Goal: Task Accomplishment & Management: Manage account settings

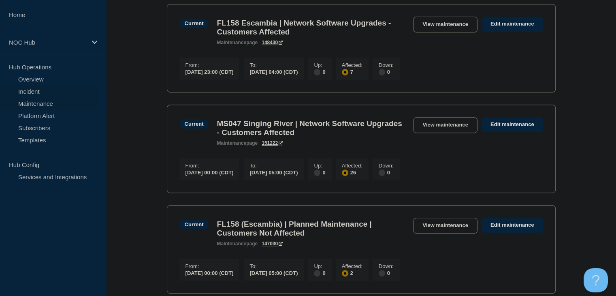
click at [45, 90] on link "Incident" at bounding box center [49, 91] width 98 height 12
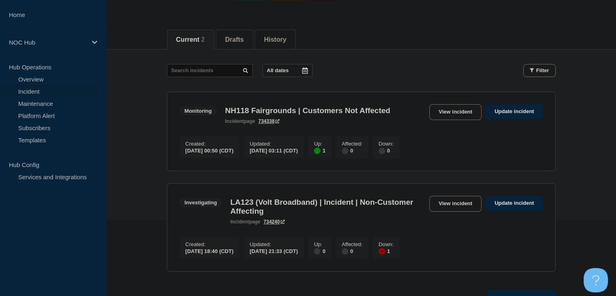
scroll to position [81, 0]
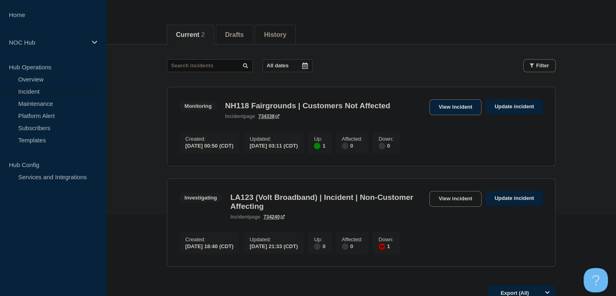
click at [460, 111] on link "View incident" at bounding box center [455, 107] width 52 height 16
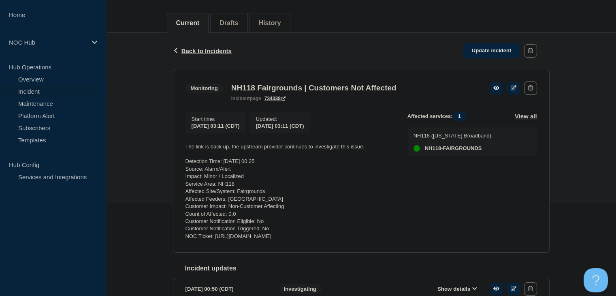
scroll to position [122, 0]
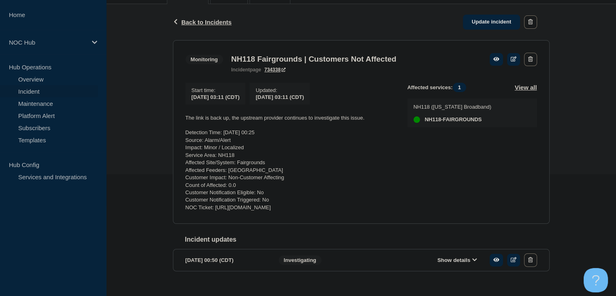
click at [32, 90] on link "Incident" at bounding box center [49, 91] width 98 height 12
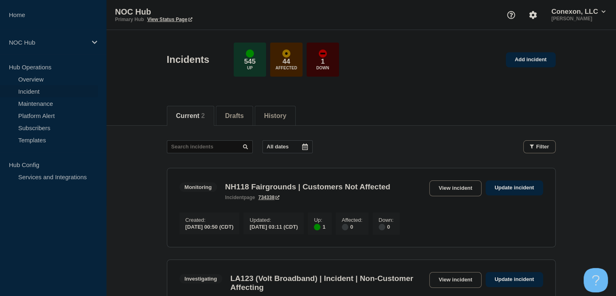
scroll to position [81, 0]
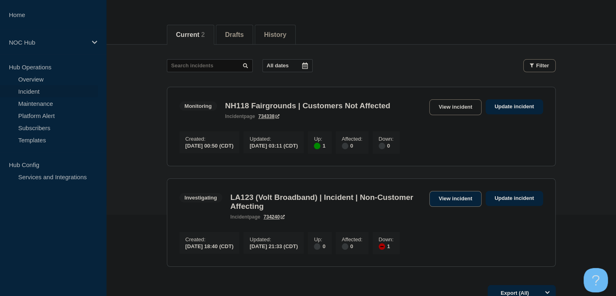
click at [440, 205] on link "View incident" at bounding box center [455, 199] width 52 height 16
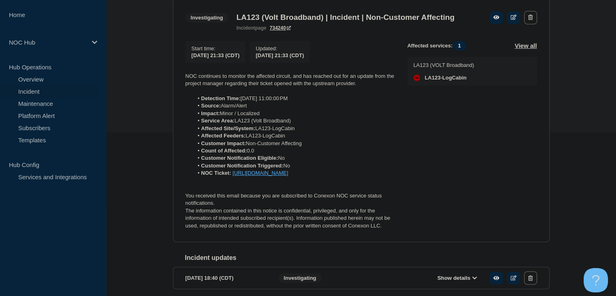
scroll to position [203, 0]
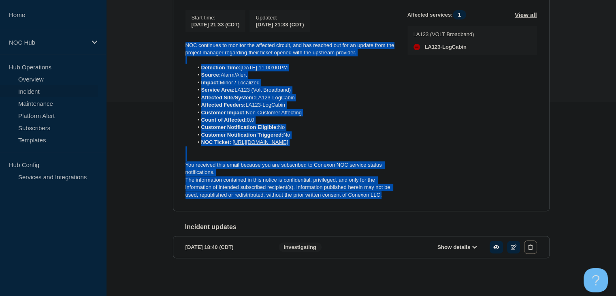
drag, startPoint x: 386, startPoint y: 208, endPoint x: 177, endPoint y: 52, distance: 260.8
click at [177, 52] on section "Investigating LA123 (Volt Broadband) | Incident | Non-Customer Affecting incide…" at bounding box center [361, 90] width 377 height 244
click at [237, 64] on p at bounding box center [290, 59] width 209 height 7
drag, startPoint x: 389, startPoint y: 208, endPoint x: 169, endPoint y: 38, distance: 277.5
click at [169, 38] on div "Back Back to Incidents Update incident Investigating LA123 (Volt Broadband) | I…" at bounding box center [361, 108] width 389 height 352
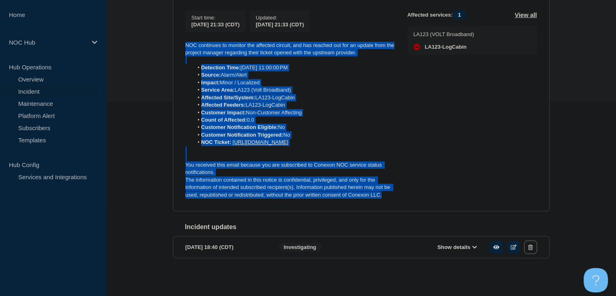
copy div "NOC continues to monitor the affected circuit, and has reached out for an updat…"
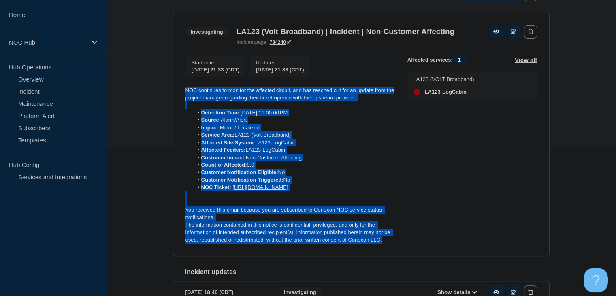
scroll to position [162, 0]
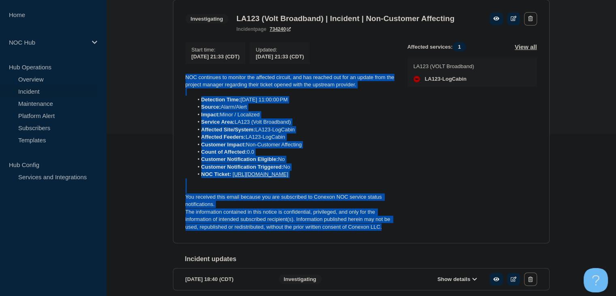
click at [376, 148] on li "Customer Impact: Non-Customer Affecting" at bounding box center [293, 144] width 201 height 7
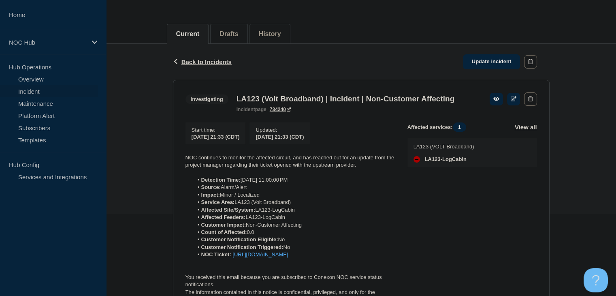
scroll to position [81, 0]
click at [501, 62] on link "Update incident" at bounding box center [492, 62] width 58 height 15
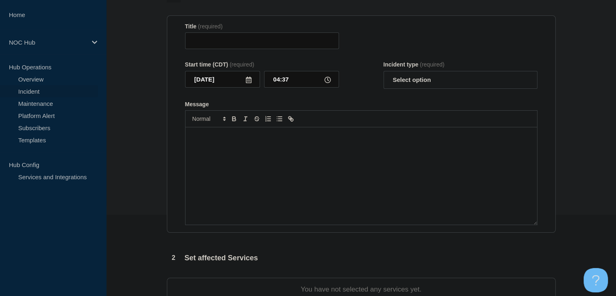
type input "LA123 (Volt Broadband) | Incident | Non-Customer Affecting"
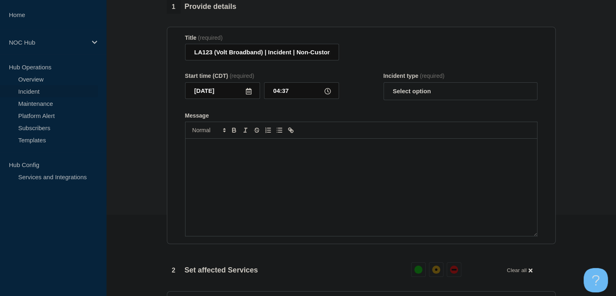
click at [298, 180] on div "Message" at bounding box center [362, 187] width 352 height 97
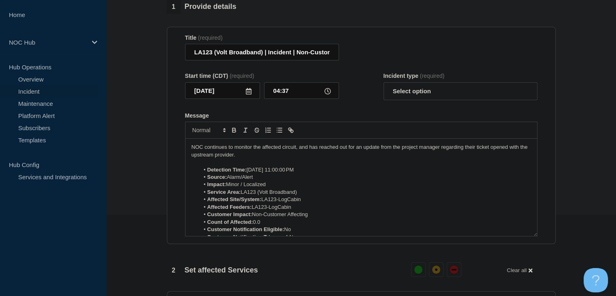
scroll to position [49, 0]
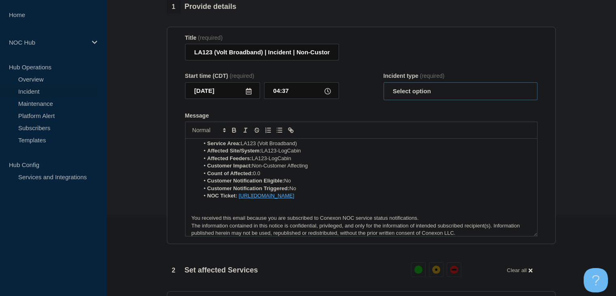
drag, startPoint x: 427, startPoint y: 97, endPoint x: 425, endPoint y: 101, distance: 4.2
click at [427, 97] on select "Select option Investigating Identified Monitoring Resolved" at bounding box center [461, 91] width 154 height 18
select select "resolved"
click at [384, 87] on select "Select option Investigating Identified Monitoring Resolved" at bounding box center [461, 91] width 154 height 18
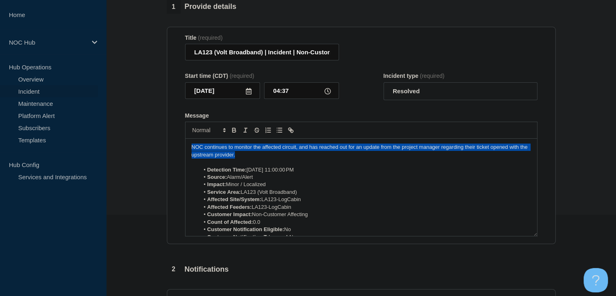
drag, startPoint x: 247, startPoint y: 160, endPoint x: 175, endPoint y: 153, distance: 72.1
click at [175, 153] on section "Title (required) LA123 (Volt Broadband) | Incident | Non-Customer Affecting Sta…" at bounding box center [361, 136] width 389 height 218
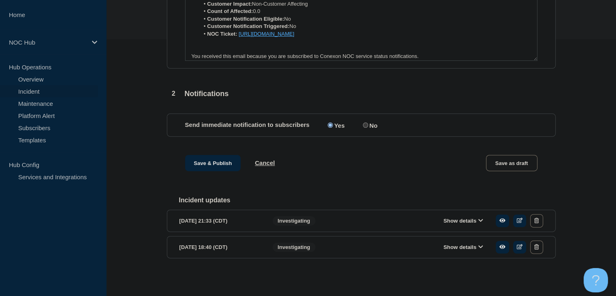
scroll to position [41, 0]
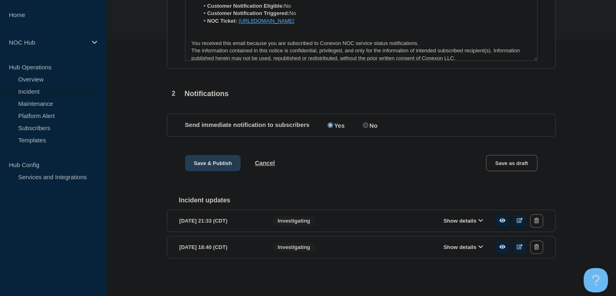
click at [230, 158] on button "Save & Publish" at bounding box center [213, 163] width 56 height 16
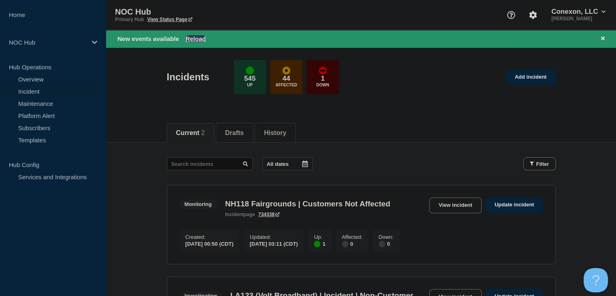
click at [198, 37] on button "Reload" at bounding box center [196, 38] width 20 height 7
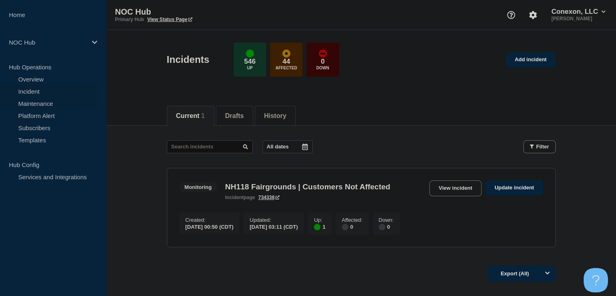
click at [64, 100] on link "Maintenance" at bounding box center [49, 103] width 98 height 12
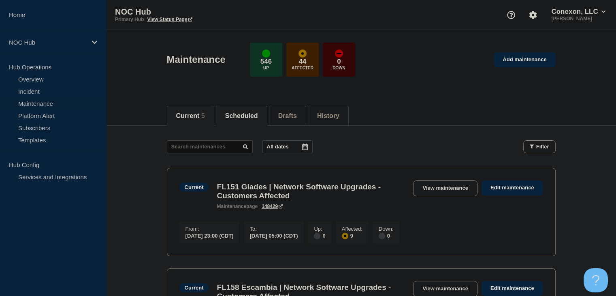
click at [243, 118] on button "Scheduled" at bounding box center [241, 115] width 33 height 7
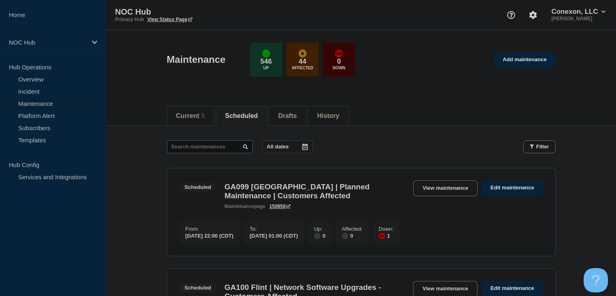
click at [209, 143] on input "text" at bounding box center [210, 146] width 86 height 13
type input "33159"
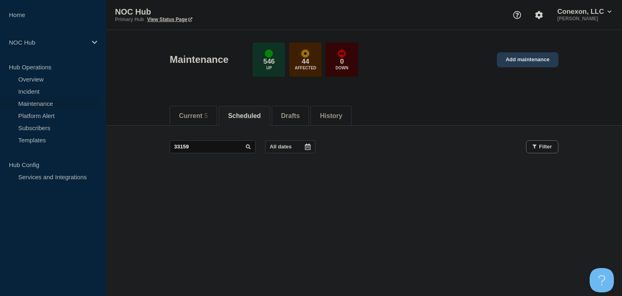
click at [506, 64] on link "Add maintenance" at bounding box center [528, 59] width 62 height 15
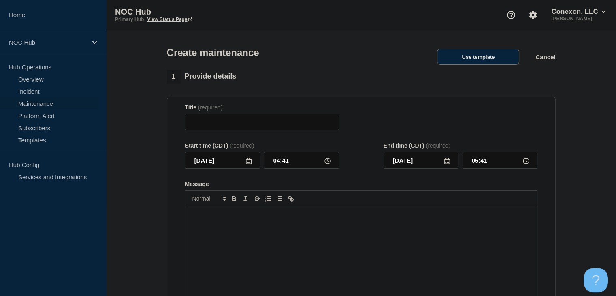
click at [476, 64] on button "Use template" at bounding box center [478, 57] width 82 height 16
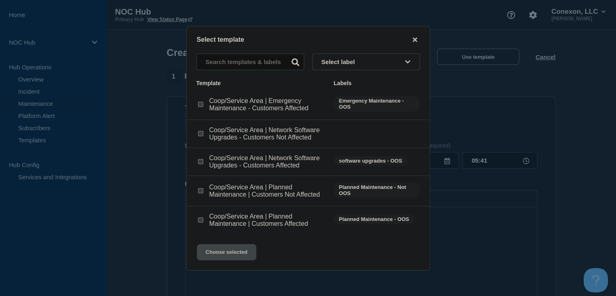
click at [203, 163] on div at bounding box center [200, 162] width 8 height 8
click at [201, 163] on input "Coop/Service Area | Network Software Upgrades - Customers Affected checkbox" at bounding box center [200, 161] width 5 height 5
checkbox input "true"
click at [226, 255] on button "Choose selected" at bounding box center [227, 252] width 60 height 16
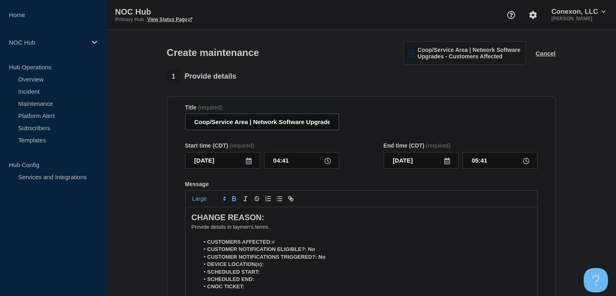
drag, startPoint x: 248, startPoint y: 127, endPoint x: 181, endPoint y: 127, distance: 67.3
click at [181, 127] on section "Title (required) Coop/Service Area | Network Software Upgrades - Customers Affe…" at bounding box center [361, 212] width 389 height 232
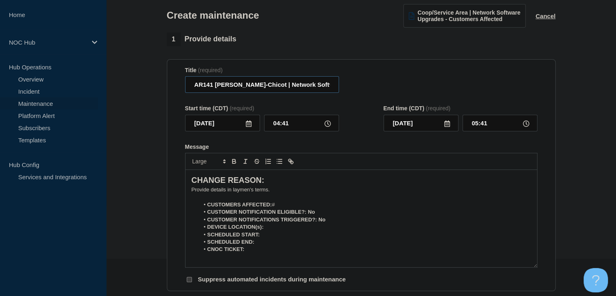
scroll to position [81, 0]
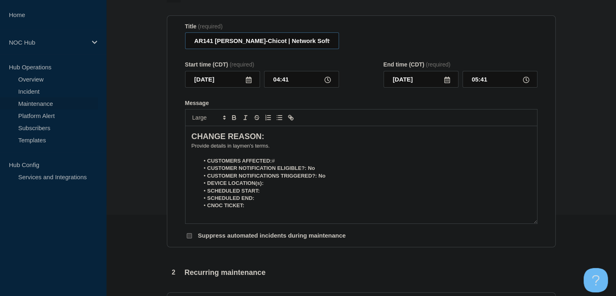
type input "AR141 [PERSON_NAME]-Chicot | Network Software Upgrades - Customers Affected"
click at [246, 83] on icon at bounding box center [249, 80] width 6 height 6
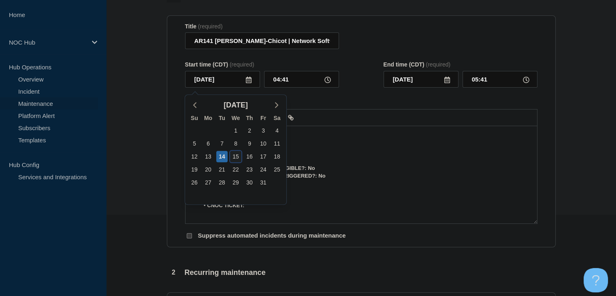
click at [237, 156] on div "15" at bounding box center [235, 156] width 11 height 11
type input "[DATE]"
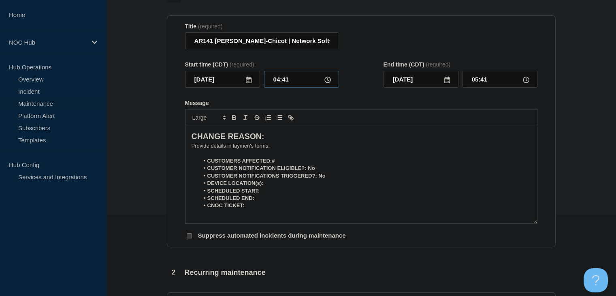
click at [285, 83] on input "04:41" at bounding box center [301, 79] width 75 height 17
type input "00:00"
click at [478, 81] on input "01:00" at bounding box center [500, 79] width 75 height 17
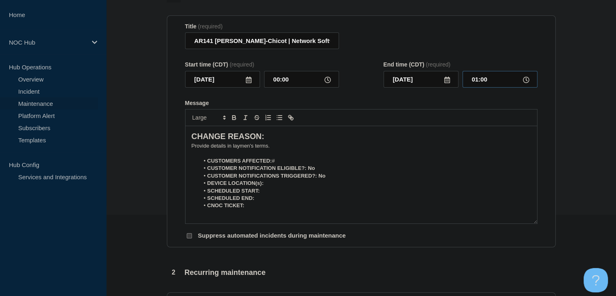
click at [478, 81] on input "01:00" at bounding box center [500, 79] width 75 height 17
type input "05:00"
click at [296, 164] on li "CUSTOMERS AFFECTED: #" at bounding box center [365, 160] width 332 height 7
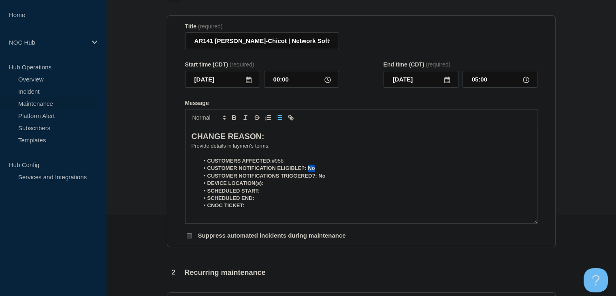
drag, startPoint x: 315, startPoint y: 170, endPoint x: 308, endPoint y: 171, distance: 6.5
click at [308, 171] on li "CUSTOMER NOTIFICATION ELIGIBLE?: No" at bounding box center [365, 167] width 332 height 7
click at [313, 171] on strong "CUSTOMER NOTIFICATION ELIGIBLE?: Yes" at bounding box center [262, 168] width 110 height 6
click at [235, 121] on icon "Toggle bold text" at bounding box center [234, 117] width 7 height 7
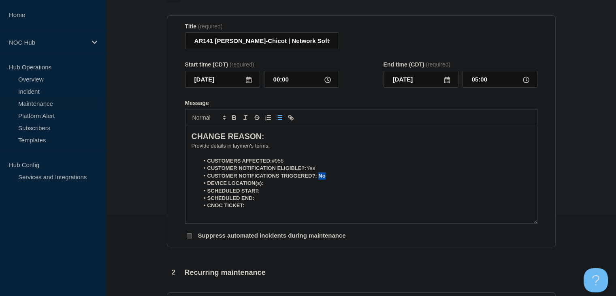
drag, startPoint x: 328, startPoint y: 179, endPoint x: 318, endPoint y: 180, distance: 9.7
click at [318, 179] on li "CUSTOMER NOTIFICATIONS TRIGGERED?: No" at bounding box center [365, 175] width 332 height 7
click at [323, 179] on strong "CUSTOMER NOTIFICATIONS TRIGGERED?: Yes" at bounding box center [267, 176] width 120 height 6
click at [235, 120] on icon "Toggle bold text" at bounding box center [234, 118] width 3 height 2
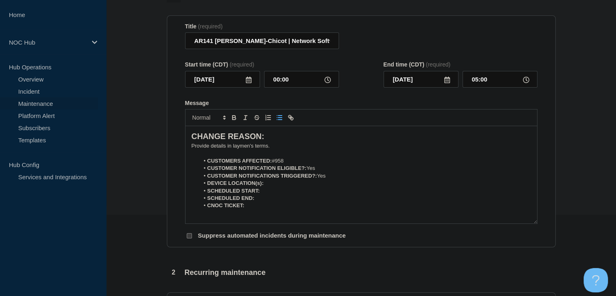
click at [280, 186] on li "DEVICE LOCATION(s):" at bounding box center [365, 182] width 332 height 7
click at [235, 118] on icon "Toggle bold text" at bounding box center [234, 117] width 7 height 7
click at [283, 194] on li "SCHEDULED START:" at bounding box center [365, 190] width 332 height 7
click at [234, 117] on icon "Toggle bold text" at bounding box center [234, 116] width 3 height 2
click at [233, 120] on icon "Toggle bold text" at bounding box center [234, 118] width 3 height 2
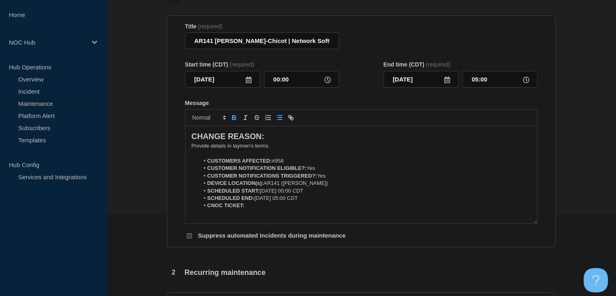
click at [230, 122] on button "Toggle bold text" at bounding box center [233, 118] width 11 height 10
click at [255, 207] on li "CNOC TICKET: ﻿" at bounding box center [365, 205] width 332 height 7
drag, startPoint x: 263, startPoint y: 209, endPoint x: 246, endPoint y: 209, distance: 16.6
click at [246, 209] on li "CNOC TICKET: 33159" at bounding box center [365, 205] width 332 height 7
click at [233, 120] on icon "Toggle bold text" at bounding box center [234, 118] width 3 height 2
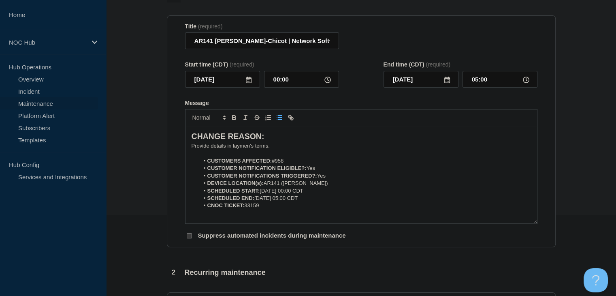
click at [248, 149] on p "﻿Provide details in laymen's terms." at bounding box center [362, 145] width 340 height 7
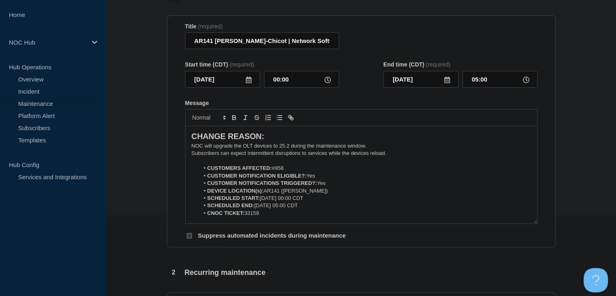
drag, startPoint x: 346, startPoint y: 160, endPoint x: 178, endPoint y: 151, distance: 167.9
click at [178, 151] on section "Title (required) AR141 Ashley-Chicot | Network Software Upgrades - Customers Af…" at bounding box center [361, 131] width 389 height 232
copy div "NOC will upgrade the OLT devices to 25.2 during the maintenance window. Subscri…"
click at [133, 164] on section "1 Provide details Title (required) AR141 Ashley-Chicot | Network Software Upgra…" at bounding box center [361, 270] width 510 height 562
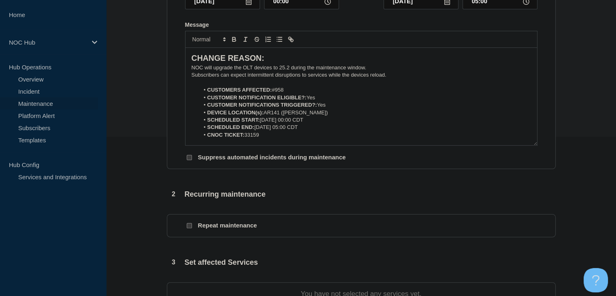
scroll to position [243, 0]
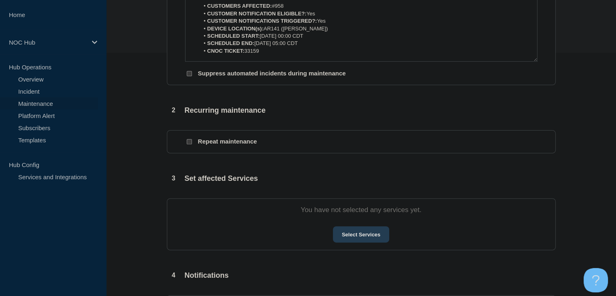
click at [382, 242] on button "Select Services" at bounding box center [361, 234] width 56 height 16
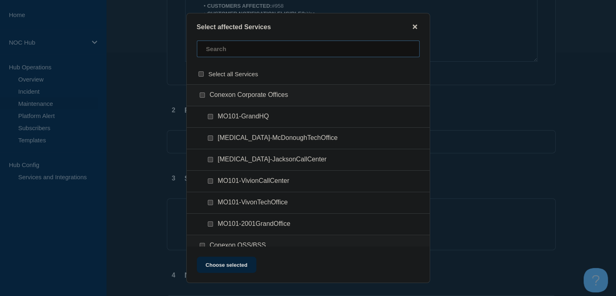
click at [232, 53] on input "text" at bounding box center [308, 49] width 223 height 17
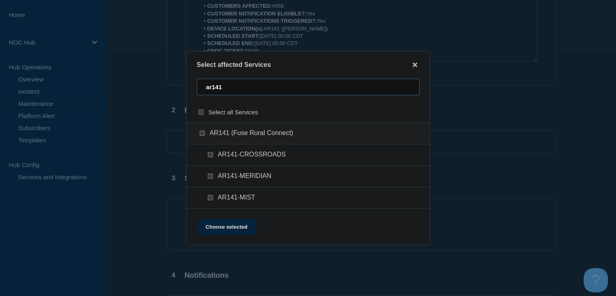
type input "ar141"
click at [204, 134] on input "AR141 (Fuse Rural Connect) checkbox" at bounding box center [202, 132] width 5 height 5
checkbox input "true"
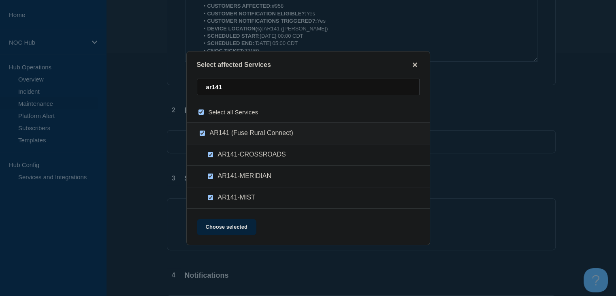
checkbox input "true"
click at [214, 228] on button "Choose selected" at bounding box center [227, 227] width 60 height 16
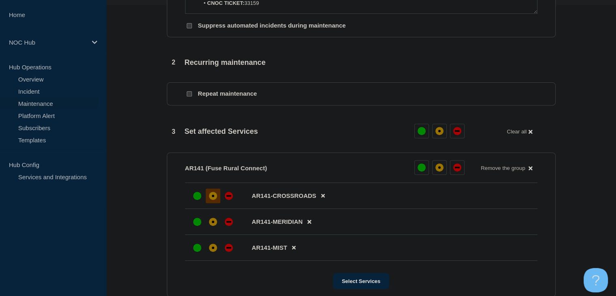
scroll to position [324, 0]
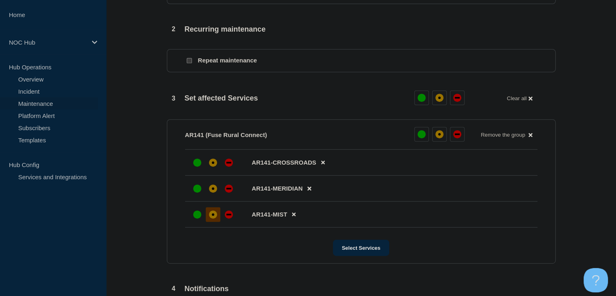
click at [213, 218] on div "affected" at bounding box center [213, 214] width 8 height 8
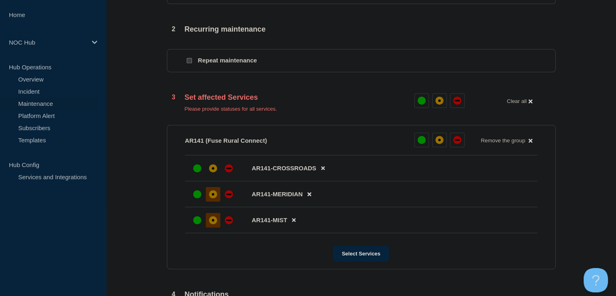
click at [214, 195] on div "affected" at bounding box center [213, 194] width 2 height 2
click at [211, 175] on div at bounding box center [213, 168] width 15 height 15
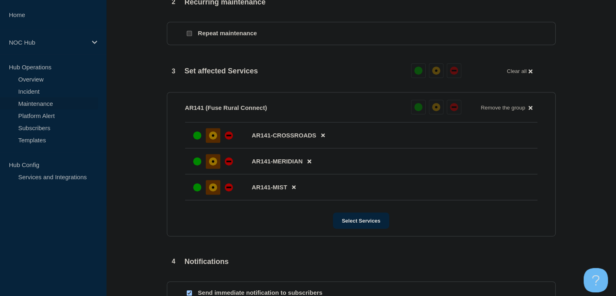
scroll to position [508, 0]
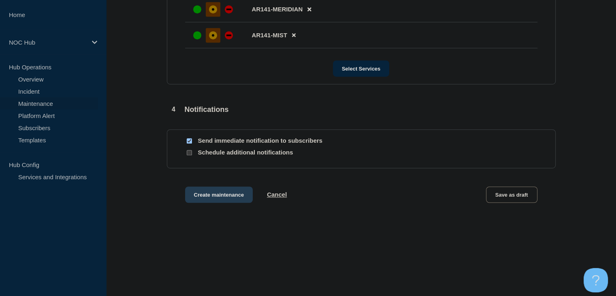
click at [224, 198] on button "Create maintenance" at bounding box center [219, 194] width 68 height 16
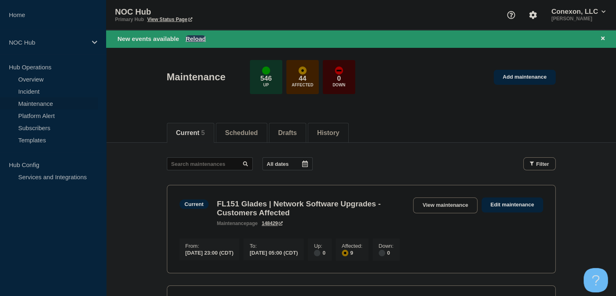
click at [199, 42] on button "Reload" at bounding box center [196, 38] width 20 height 7
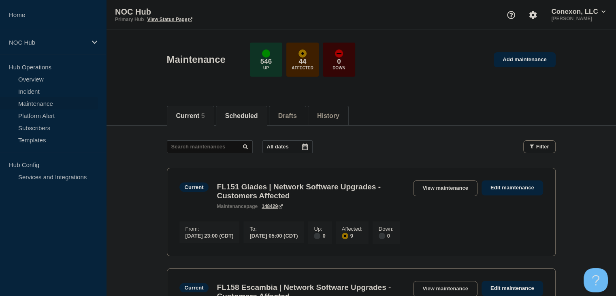
click at [241, 118] on button "Scheduled" at bounding box center [241, 115] width 33 height 7
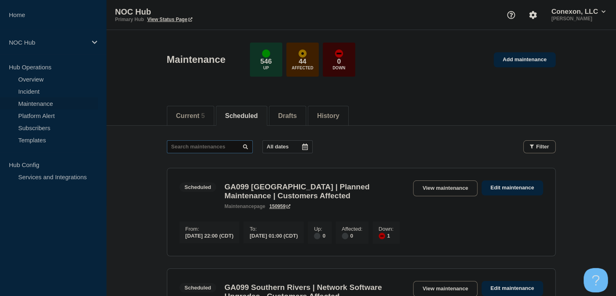
click at [216, 145] on input "text" at bounding box center [210, 146] width 86 height 13
type input "33159"
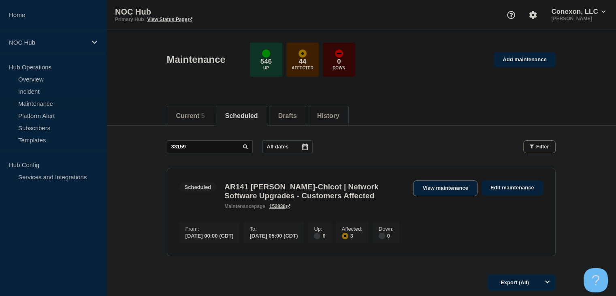
click at [428, 184] on link "View maintenance" at bounding box center [445, 188] width 64 height 16
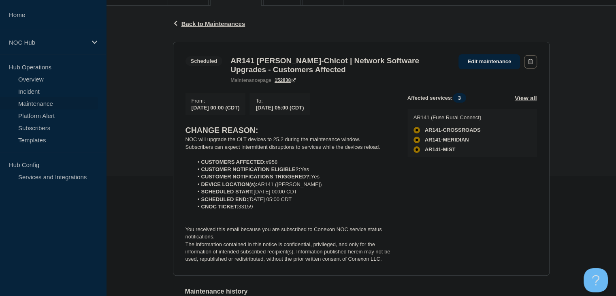
scroll to position [162, 0]
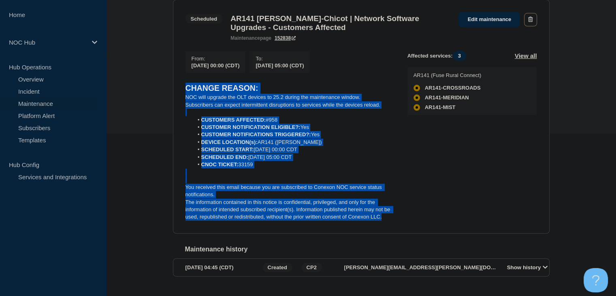
drag, startPoint x: 385, startPoint y: 221, endPoint x: 181, endPoint y: 92, distance: 241.9
click at [181, 92] on section "Scheduled AR141 Ashley-Chicot | Network Software Upgrades - Customers Affected …" at bounding box center [361, 117] width 377 height 234
copy div "CHANGE REASON: NOC will upgrade the OLT devices to 25.2 during the maintenance …"
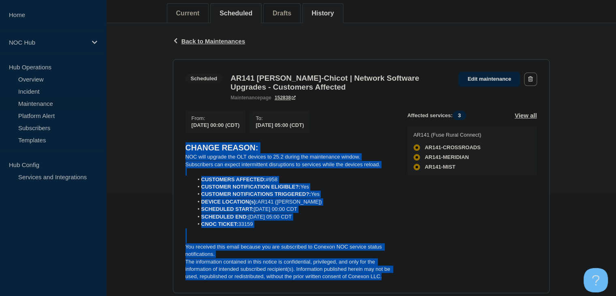
scroll to position [41, 0]
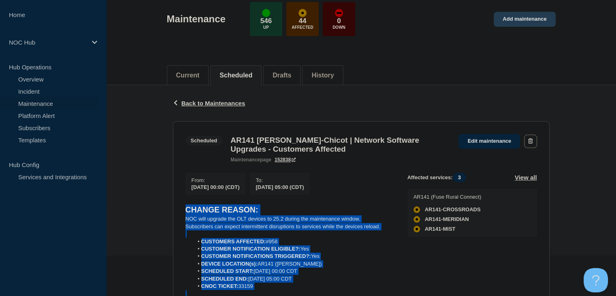
click at [520, 20] on link "Add maintenance" at bounding box center [525, 19] width 62 height 15
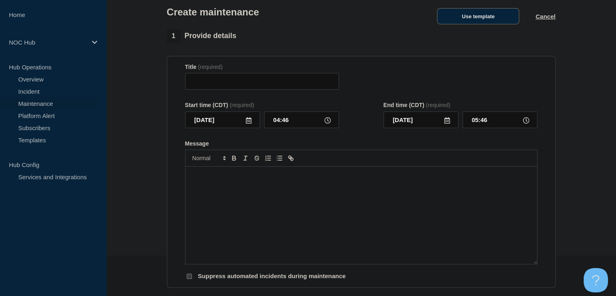
click at [472, 21] on button "Use template" at bounding box center [478, 16] width 82 height 16
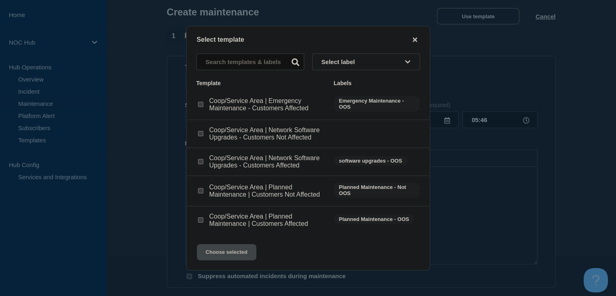
click at [201, 164] on input "Coop/Service Area | Network Software Upgrades - Customers Affected checkbox" at bounding box center [200, 161] width 5 height 5
checkbox input "true"
click at [235, 259] on button "Choose selected" at bounding box center [227, 252] width 60 height 16
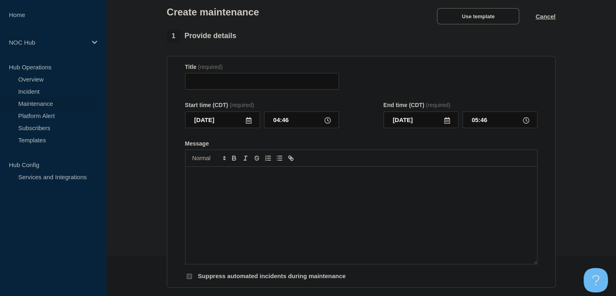
type input "Coop/Service Area | Network Software Upgrades - Customers Affected"
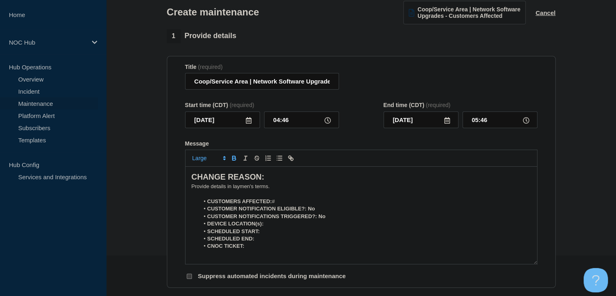
click at [283, 205] on li "CUSTOMERS AFFECTED: #" at bounding box center [365, 201] width 332 height 7
click at [205, 189] on p "﻿Provide details in laymen's terms." at bounding box center [362, 186] width 340 height 7
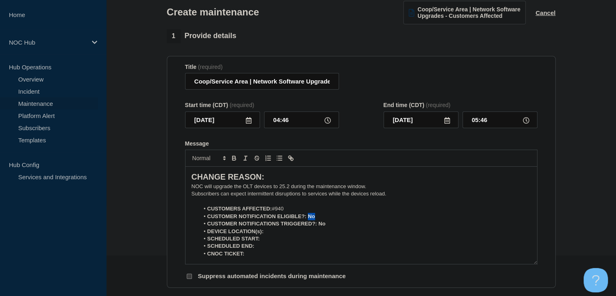
drag, startPoint x: 317, startPoint y: 218, endPoint x: 308, endPoint y: 218, distance: 8.9
click at [308, 218] on li "CUSTOMER NOTIFICATION ELIGIBLE?: No" at bounding box center [365, 216] width 332 height 7
drag, startPoint x: 326, startPoint y: 227, endPoint x: 318, endPoint y: 228, distance: 7.3
click at [318, 227] on li "CUSTOMER NOTIFICATIONS TRIGGERED?: No" at bounding box center [365, 223] width 332 height 7
click at [314, 219] on strong "CUSTOMER NOTIFICATION ELIGIBLE?: Yes" at bounding box center [262, 216] width 110 height 6
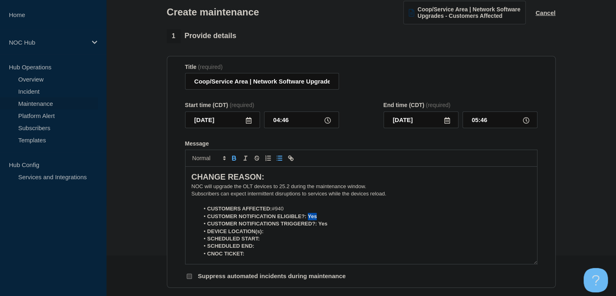
click at [314, 219] on strong "CUSTOMER NOTIFICATION ELIGIBLE?: Yes" at bounding box center [262, 216] width 110 height 6
click at [308, 218] on strong "CUSTOMER NOTIFICATION ELIGIBLE?: Yes" at bounding box center [262, 216] width 110 height 6
click at [310, 219] on strong "CUSTOMER NOTIFICATION ELIGIBLE?: Yes" at bounding box center [262, 216] width 110 height 6
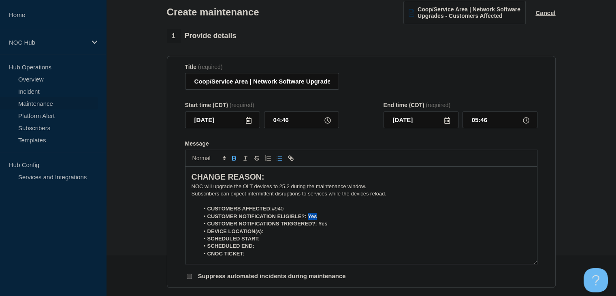
click at [238, 159] on button "Toggle bold text" at bounding box center [233, 158] width 11 height 10
click at [322, 226] on strong "CUSTOMER NOTIFICATIONS TRIGGERED?: Yes" at bounding box center [267, 223] width 120 height 6
click at [233, 160] on icon "Toggle bold text" at bounding box center [234, 159] width 3 height 2
click at [280, 232] on li "DEVICE LOCATION(s):" at bounding box center [365, 231] width 332 height 7
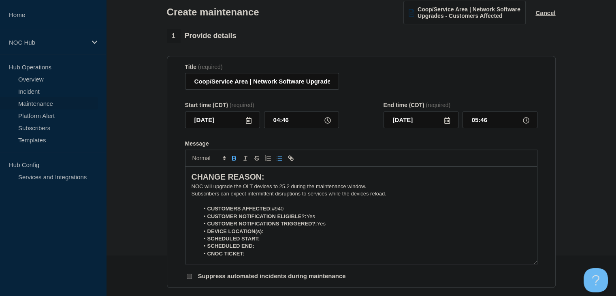
click at [233, 158] on icon "Toggle bold text" at bounding box center [234, 157] width 3 height 2
click at [247, 121] on icon at bounding box center [249, 120] width 6 height 6
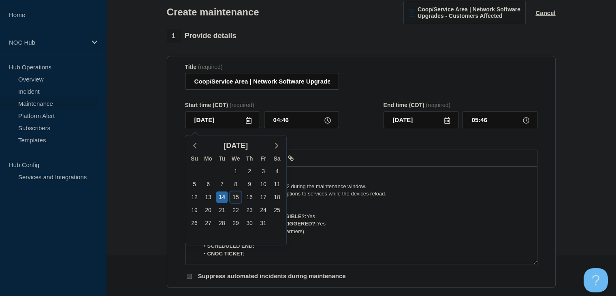
click at [236, 198] on div "15" at bounding box center [235, 196] width 11 height 11
type input "[DATE]"
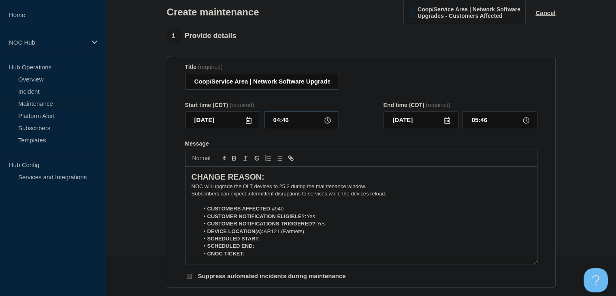
click at [272, 121] on input "04:46" at bounding box center [301, 119] width 75 height 17
click at [273, 121] on input "04:46" at bounding box center [301, 119] width 75 height 17
type input "00:00"
click at [479, 120] on input "01:00" at bounding box center [500, 119] width 75 height 17
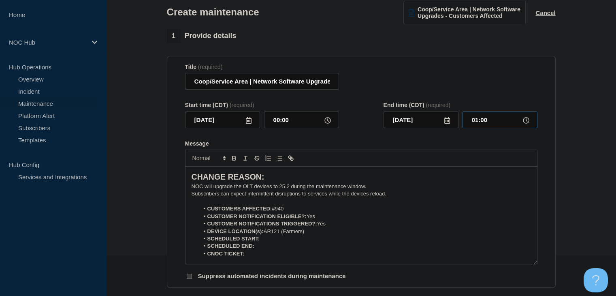
click at [479, 120] on input "01:00" at bounding box center [500, 119] width 75 height 17
type input "05:00"
drag, startPoint x: 247, startPoint y: 83, endPoint x: 180, endPoint y: 86, distance: 67.3
click at [180, 86] on section "Title (required) Coop/Service Area | Network Software Upgrades - Customers Affe…" at bounding box center [361, 172] width 389 height 232
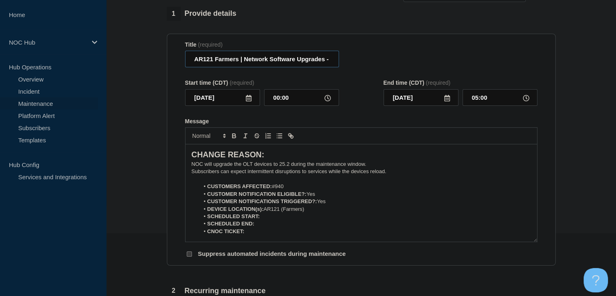
scroll to position [81, 0]
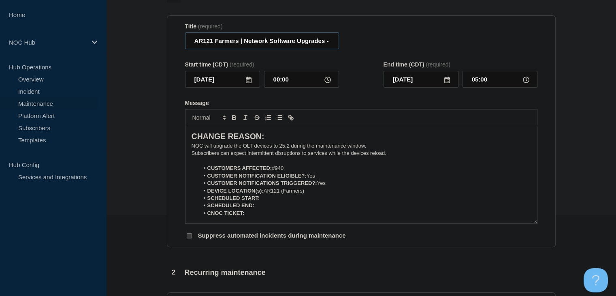
type input "AR121 Farmers | Network Software Upgrades - Customers Affected"
click at [282, 202] on li "SCHEDULED START:" at bounding box center [365, 197] width 332 height 7
click at [235, 117] on icon "Toggle bold text" at bounding box center [234, 116] width 3 height 2
click at [233, 120] on icon "Toggle bold text" at bounding box center [234, 117] width 7 height 7
click at [246, 208] on strong "SCHEDULED END:" at bounding box center [230, 205] width 47 height 6
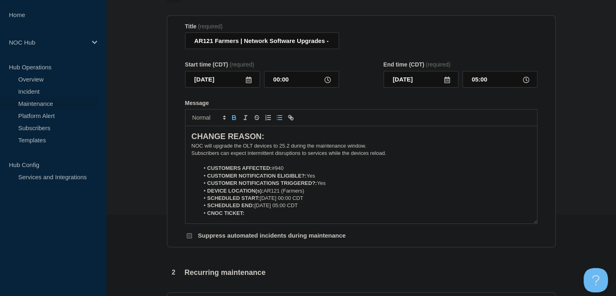
click at [252, 214] on li "CNOC TICKET:" at bounding box center [365, 212] width 332 height 7
click at [235, 120] on icon "Toggle bold text" at bounding box center [234, 118] width 3 height 2
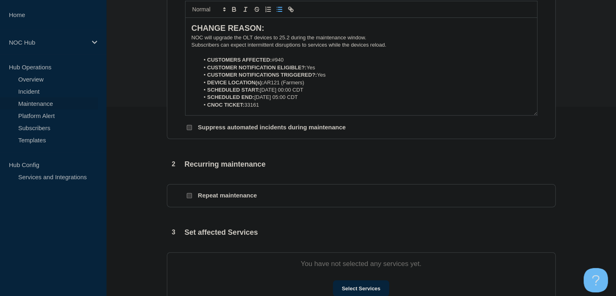
scroll to position [284, 0]
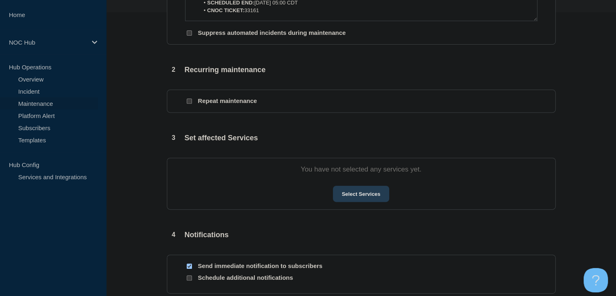
click at [359, 200] on button "Select Services" at bounding box center [361, 194] width 56 height 16
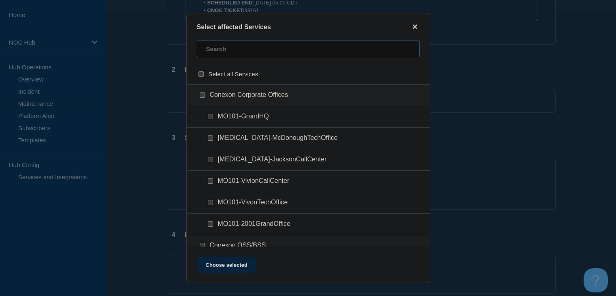
click at [226, 52] on input "text" at bounding box center [308, 49] width 223 height 17
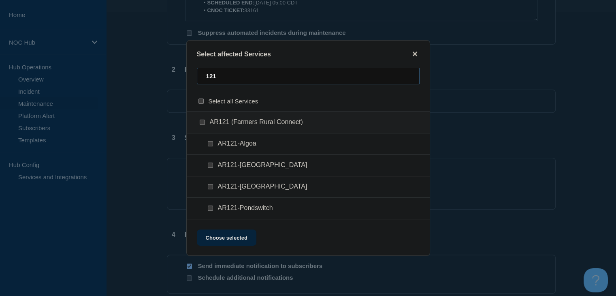
type input "121"
click at [201, 124] on input "AR121 (Farmers Rural Connect) checkbox" at bounding box center [202, 122] width 5 height 5
checkbox input "true"
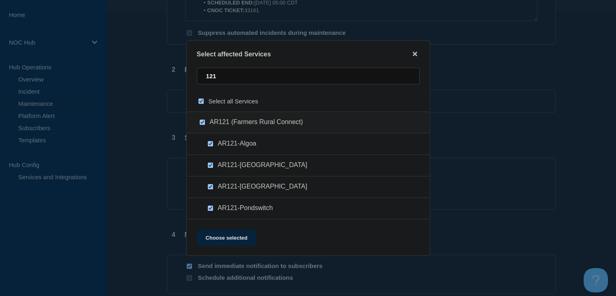
checkbox input "true"
click at [220, 236] on button "Choose selected" at bounding box center [227, 237] width 60 height 16
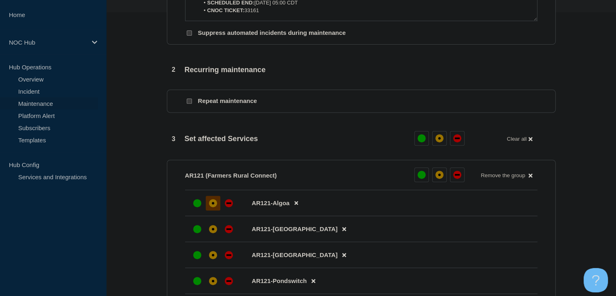
click at [209, 201] on div at bounding box center [213, 203] width 15 height 15
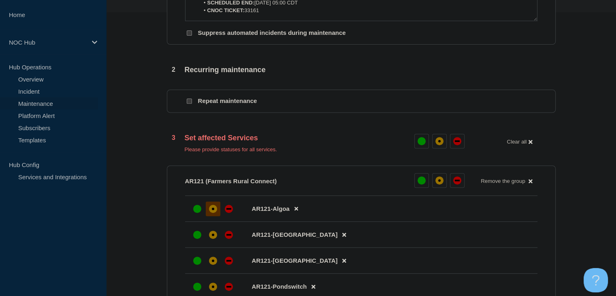
scroll to position [324, 0]
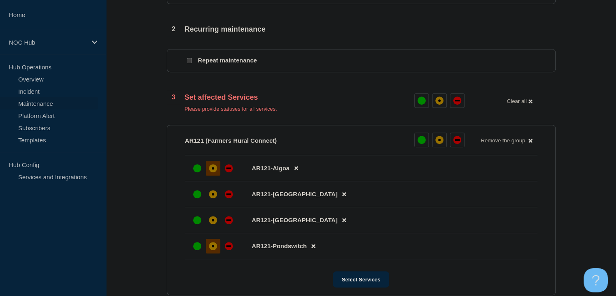
click at [216, 250] on div "affected" at bounding box center [213, 246] width 8 height 8
drag, startPoint x: 214, startPoint y: 219, endPoint x: 214, endPoint y: 214, distance: 4.9
click at [214, 219] on div at bounding box center [213, 220] width 15 height 15
click at [214, 198] on div "affected" at bounding box center [213, 194] width 8 height 8
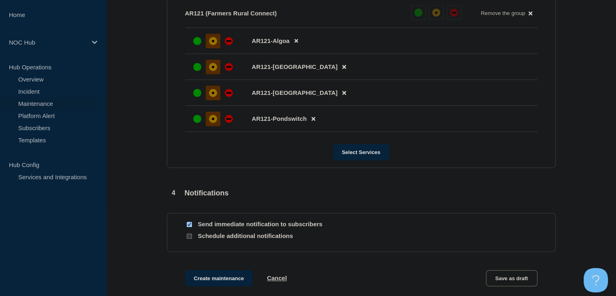
scroll to position [534, 0]
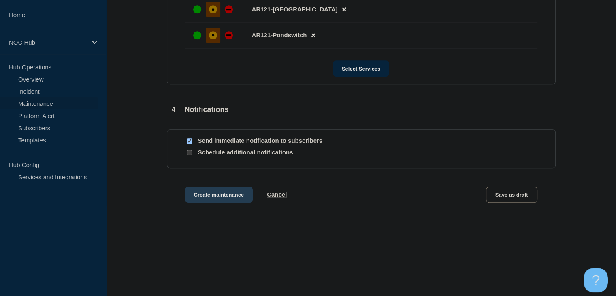
click at [222, 197] on button "Create maintenance" at bounding box center [219, 194] width 68 height 16
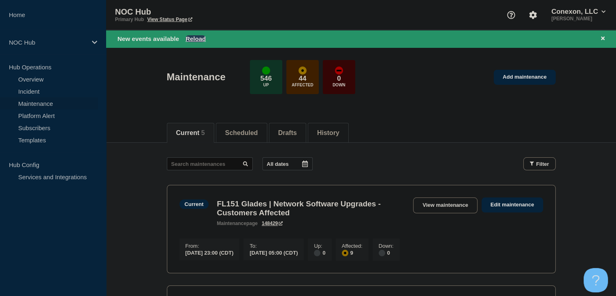
click at [198, 36] on button "Reload" at bounding box center [196, 38] width 20 height 7
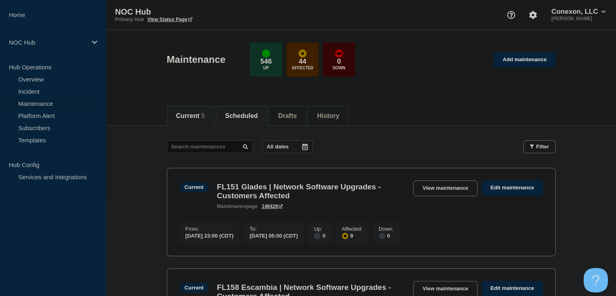
click at [251, 116] on button "Scheduled" at bounding box center [241, 115] width 33 height 7
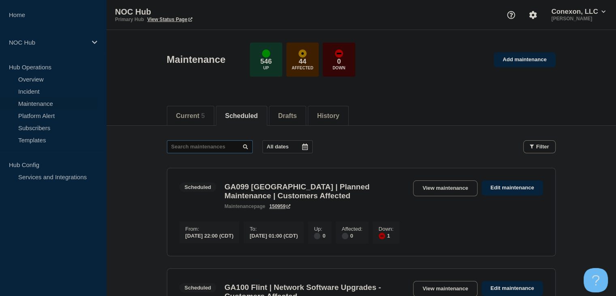
click at [196, 148] on input "text" at bounding box center [210, 146] width 86 height 13
type input "33161"
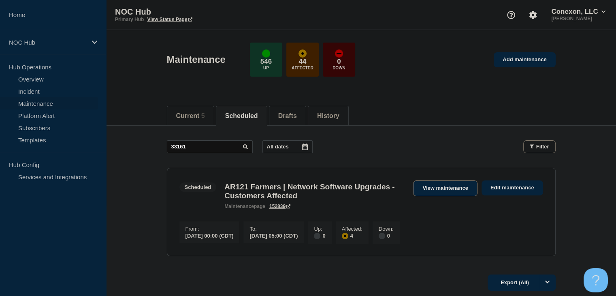
click at [429, 185] on link "View maintenance" at bounding box center [445, 188] width 64 height 16
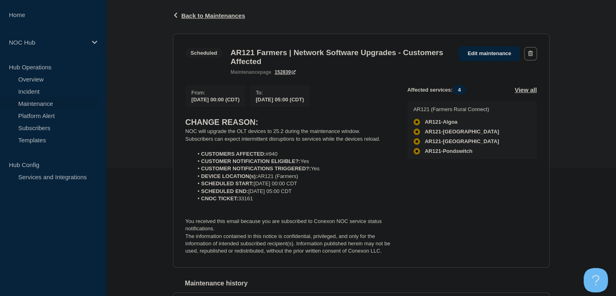
scroll to position [187, 0]
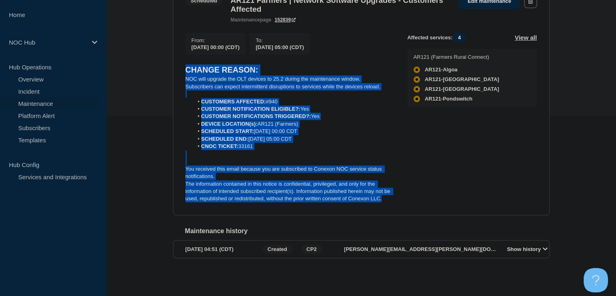
drag, startPoint x: 384, startPoint y: 196, endPoint x: 177, endPoint y: 64, distance: 246.0
click at [177, 64] on section "Scheduled AR121 Farmers | Network Software Upgrades - Customers Affected mainte…" at bounding box center [361, 98] width 377 height 234
copy div "CHANGE REASON: NOC will upgrade the OLT devices to 25.2 during the maintenance …"
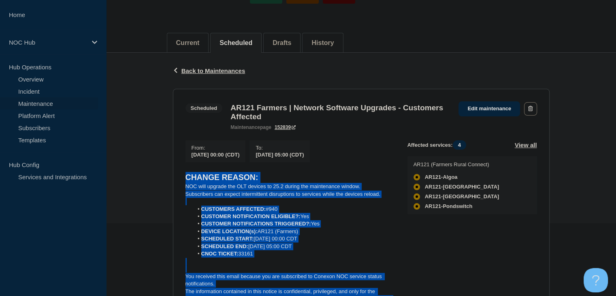
scroll to position [25, 0]
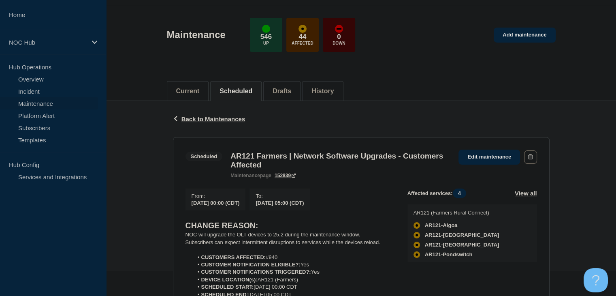
click at [523, 44] on div "Maintenance 546 Up 44 Affected 0 Down Add maintenance" at bounding box center [361, 31] width 407 height 49
click at [521, 37] on link "Add maintenance" at bounding box center [525, 35] width 62 height 15
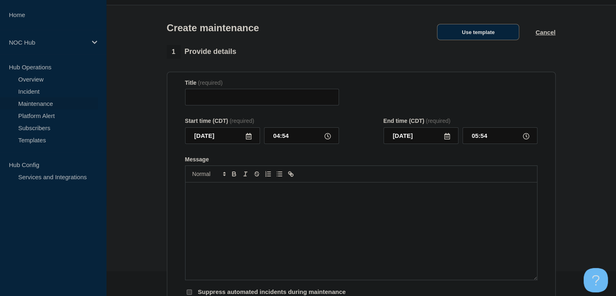
click at [474, 36] on button "Use template" at bounding box center [478, 32] width 82 height 16
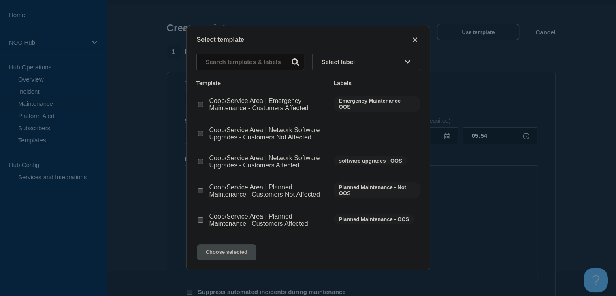
click at [199, 162] on input "Coop/Service Area | Network Software Upgrades - Customers Affected checkbox" at bounding box center [200, 161] width 5 height 5
checkbox input "true"
click at [224, 246] on button "Choose selected" at bounding box center [227, 252] width 60 height 16
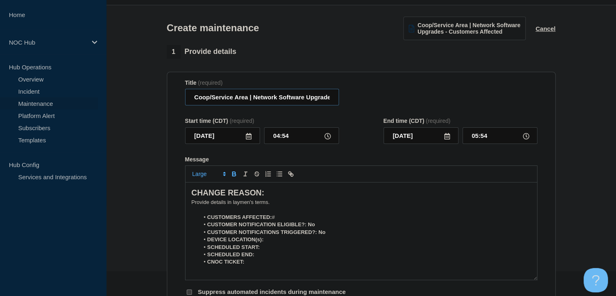
drag, startPoint x: 248, startPoint y: 99, endPoint x: 193, endPoint y: 98, distance: 54.7
click at [193, 98] on input "Coop/Service Area | Network Software Upgrades - Customers Affected" at bounding box center [262, 97] width 154 height 17
type input "FL144 Rapid Fiber | Network Software Upgrades - Customers Affected"
click at [246, 139] on icon at bounding box center [249, 136] width 6 height 6
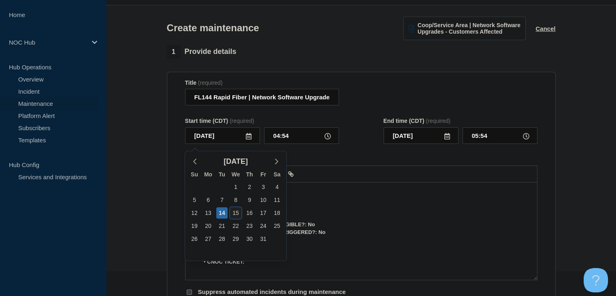
click at [239, 217] on div "15" at bounding box center [235, 212] width 11 height 11
type input "[DATE]"
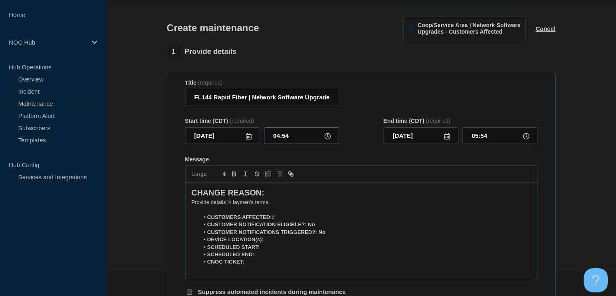
click at [287, 137] on input "04:54" at bounding box center [301, 135] width 75 height 17
type input "23:00"
type input "[DATE]"
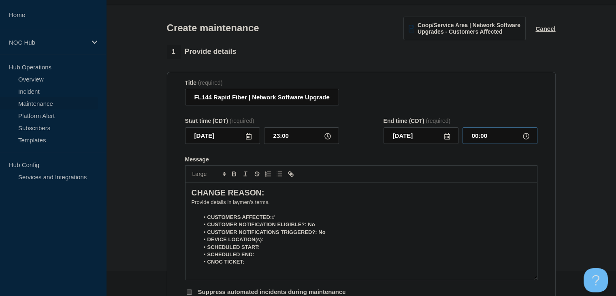
click at [476, 140] on input "00:00" at bounding box center [500, 135] width 75 height 17
type input "05:00"
click at [228, 206] on p "﻿Provide details in laymen's terms." at bounding box center [362, 202] width 340 height 7
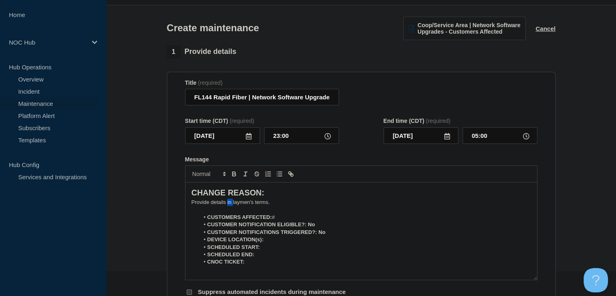
click at [228, 206] on p "﻿Provide details in laymen's terms." at bounding box center [362, 202] width 340 height 7
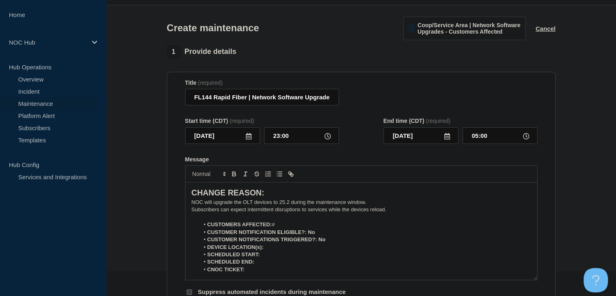
click at [283, 227] on li "CUSTOMERS AFFECTED: #" at bounding box center [365, 224] width 332 height 7
click at [279, 228] on li "CUSTOMERS AFFECTED: #6451" at bounding box center [365, 224] width 332 height 7
drag, startPoint x: 314, startPoint y: 236, endPoint x: 309, endPoint y: 235, distance: 4.5
click at [309, 235] on li "CUSTOMER NOTIFICATION ELIGIBLE?: No" at bounding box center [365, 231] width 332 height 7
drag, startPoint x: 333, startPoint y: 245, endPoint x: 320, endPoint y: 245, distance: 13.8
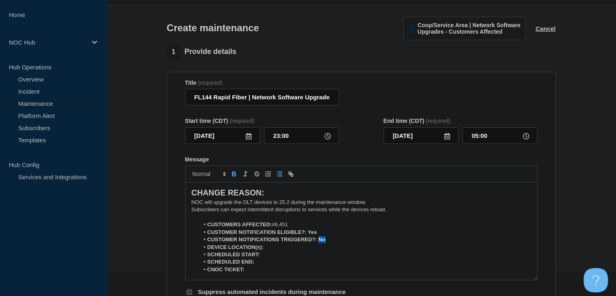
click at [320, 243] on li "CUSTOMER NOTIFICATIONS TRIGGERED?: No" at bounding box center [365, 239] width 332 height 7
click at [313, 235] on strong "CUSTOMER NOTIFICATION ELIGIBLE?: Yes" at bounding box center [262, 232] width 110 height 6
click at [231, 174] on icon "Toggle bold text" at bounding box center [234, 173] width 7 height 7
click at [324, 241] on strong "CUSTOMER NOTIFICATIONS TRIGGERED?: Yes" at bounding box center [267, 239] width 120 height 6
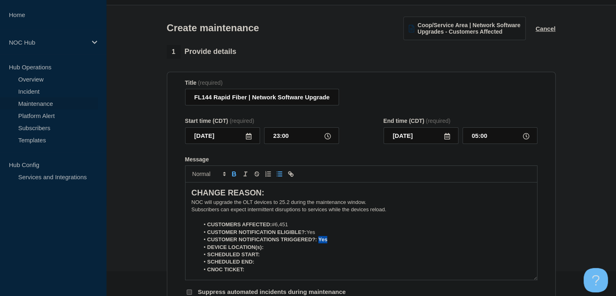
click at [324, 241] on strong "CUSTOMER NOTIFICATIONS TRIGGERED?: Yes" at bounding box center [267, 239] width 120 height 6
click at [235, 174] on icon "Toggle bold text" at bounding box center [234, 173] width 3 height 2
click at [284, 251] on li "DEVICE LOCATION(s):" at bounding box center [365, 246] width 332 height 7
click at [235, 174] on icon "Toggle bold text" at bounding box center [234, 173] width 7 height 7
click at [235, 176] on icon "Toggle bold text" at bounding box center [234, 175] width 3 height 2
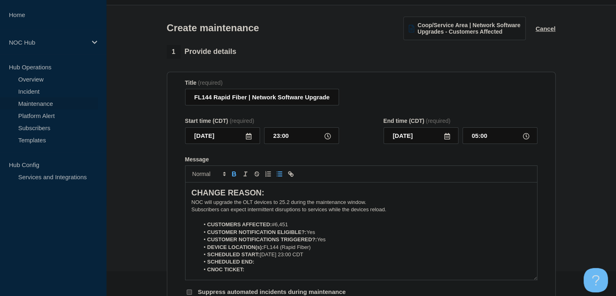
click at [233, 176] on icon "Toggle bold text" at bounding box center [234, 175] width 3 height 2
click at [234, 176] on icon "Toggle bold text" at bounding box center [234, 175] width 3 height 2
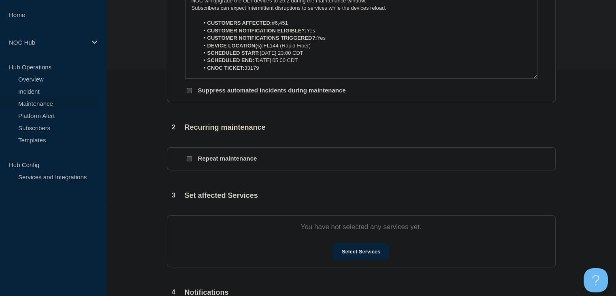
scroll to position [268, 0]
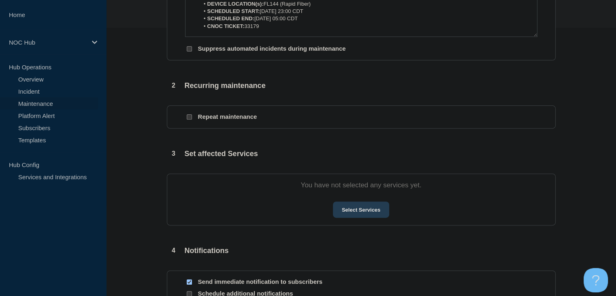
click at [364, 209] on button "Select Services" at bounding box center [361, 209] width 56 height 16
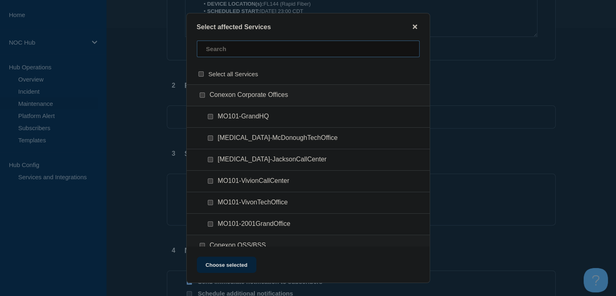
click at [235, 43] on input "text" at bounding box center [308, 49] width 223 height 17
type input "144"
click at [203, 98] on input "FL144 (Rapid Fiber) checkbox" at bounding box center [202, 94] width 5 height 5
checkbox input "true"
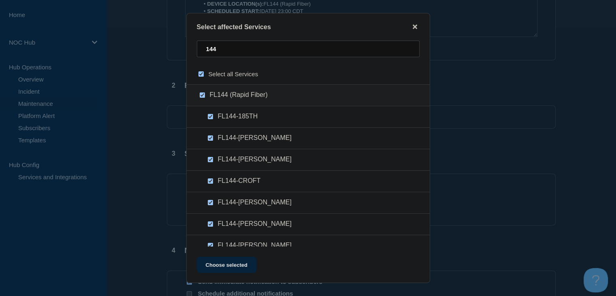
checkbox input "true"
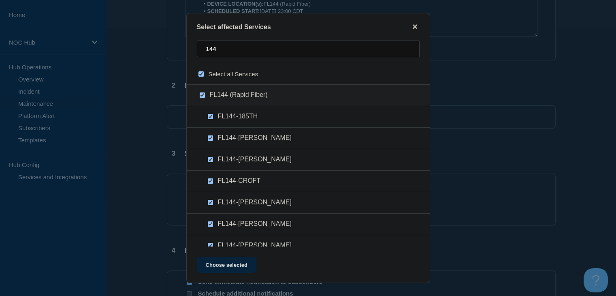
checkbox input "true"
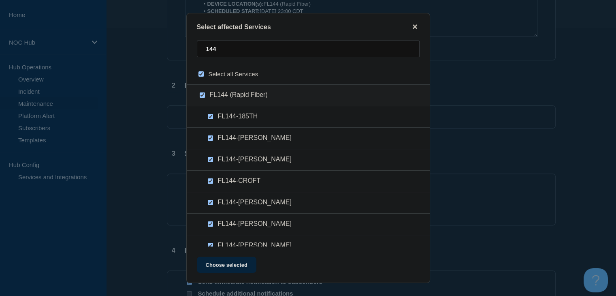
checkbox input "true"
click at [227, 268] on button "Choose selected" at bounding box center [227, 264] width 60 height 16
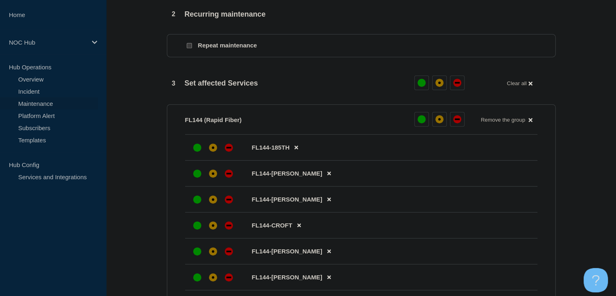
scroll to position [389, 0]
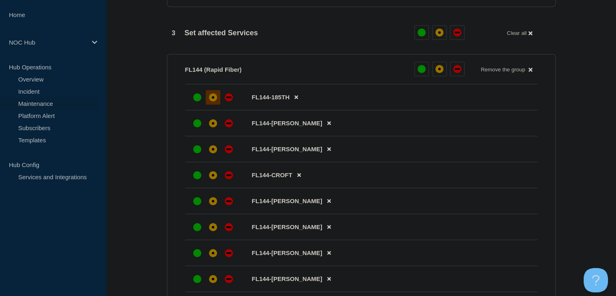
click at [212, 98] on div "affected" at bounding box center [213, 97] width 2 height 2
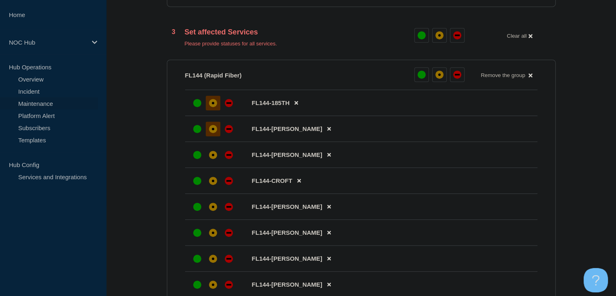
click at [219, 130] on div at bounding box center [213, 129] width 15 height 15
drag, startPoint x: 218, startPoint y: 156, endPoint x: 215, endPoint y: 166, distance: 10.2
click at [218, 156] on div at bounding box center [213, 154] width 15 height 15
click at [217, 180] on div at bounding box center [213, 180] width 15 height 15
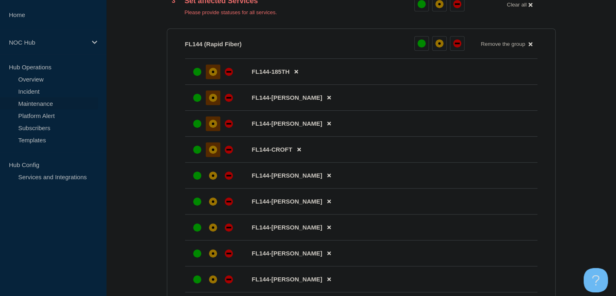
scroll to position [470, 0]
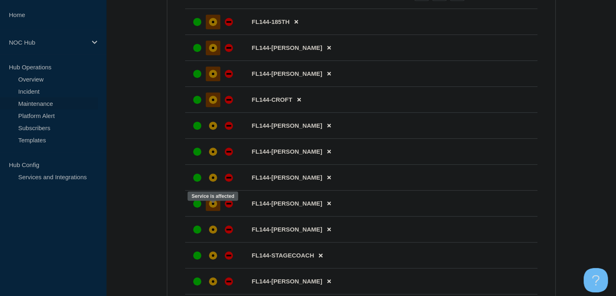
click at [219, 208] on div at bounding box center [213, 203] width 15 height 15
click at [217, 185] on div at bounding box center [213, 177] width 15 height 15
drag, startPoint x: 212, startPoint y: 158, endPoint x: 211, endPoint y: 152, distance: 6.1
click at [212, 156] on div "affected" at bounding box center [213, 151] width 8 height 8
click at [209, 133] on div at bounding box center [213, 125] width 15 height 15
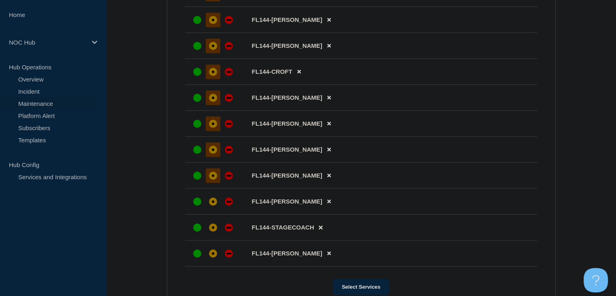
scroll to position [592, 0]
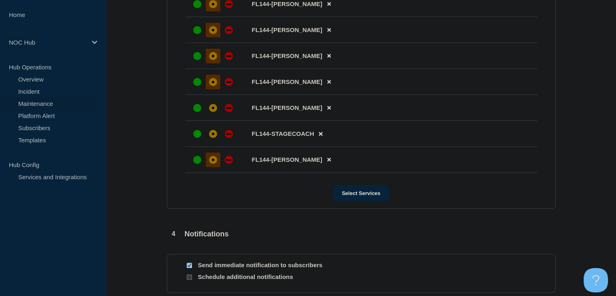
click at [218, 164] on div at bounding box center [213, 159] width 15 height 15
click at [214, 138] on div "affected" at bounding box center [213, 134] width 8 height 8
click at [209, 106] on li "FL144-[PERSON_NAME]" at bounding box center [361, 108] width 352 height 26
click at [216, 115] on div at bounding box center [213, 107] width 15 height 15
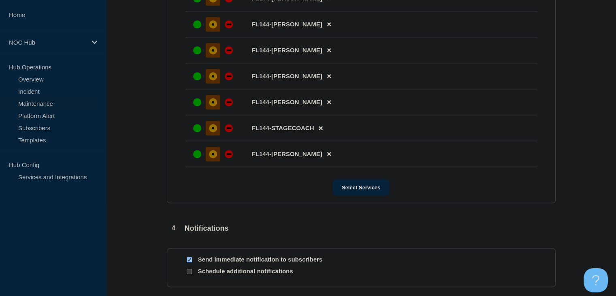
scroll to position [668, 0]
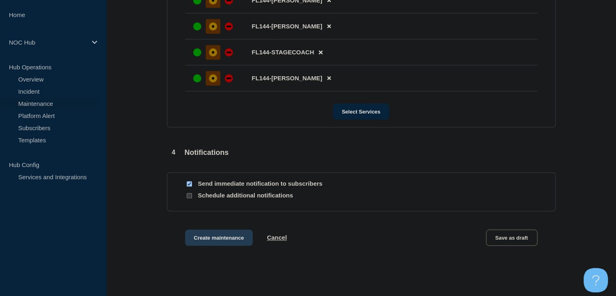
click at [214, 243] on button "Create maintenance" at bounding box center [219, 237] width 68 height 16
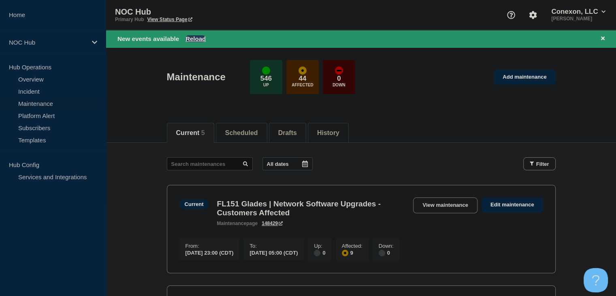
click at [201, 36] on button "Reload" at bounding box center [196, 38] width 20 height 7
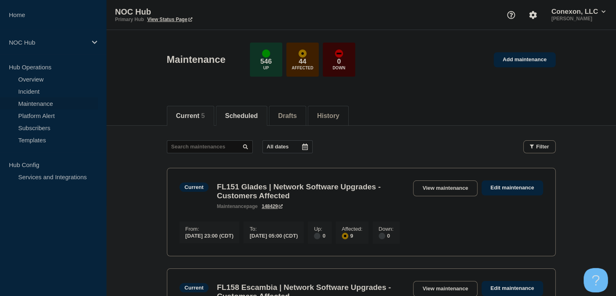
click at [252, 112] on button "Scheduled" at bounding box center [241, 115] width 33 height 7
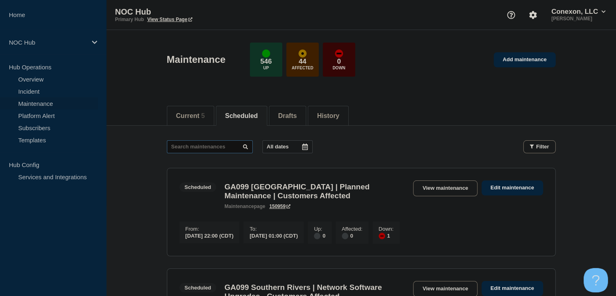
click at [212, 146] on input "text" at bounding box center [210, 146] width 86 height 13
type input "33179"
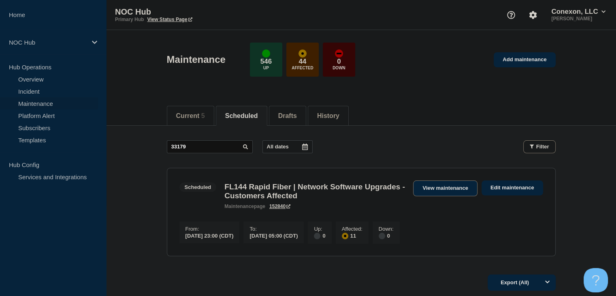
click at [465, 185] on link "View maintenance" at bounding box center [445, 188] width 64 height 16
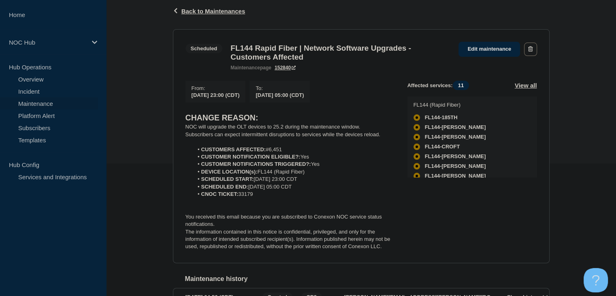
scroll to position [187, 0]
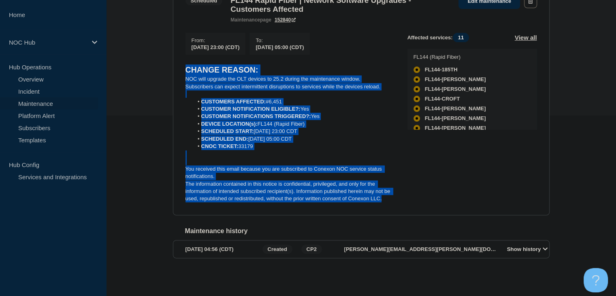
drag, startPoint x: 395, startPoint y: 198, endPoint x: 169, endPoint y: 66, distance: 261.7
click at [169, 66] on div "Back Back to Maintenances Scheduled FL144 Rapid Fiber | Network Software Upgrad…" at bounding box center [361, 114] width 389 height 339
copy div "CHANGE REASON: NOC will upgrade the OLT devices to 25.2 during the maintenance …"
click at [169, 82] on div "Back Back to Maintenances Scheduled FL144 Rapid Fiber | Network Software Upgrad…" at bounding box center [361, 114] width 389 height 339
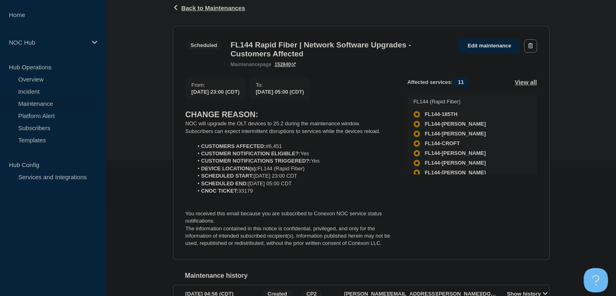
scroll to position [25, 0]
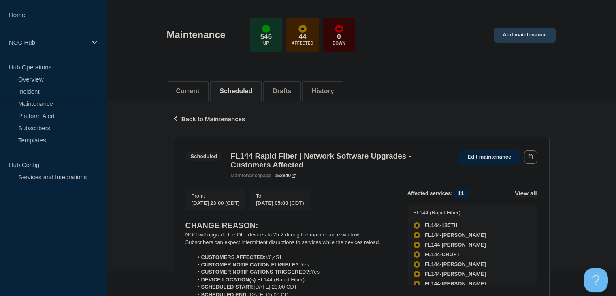
click at [512, 38] on link "Add maintenance" at bounding box center [525, 35] width 62 height 15
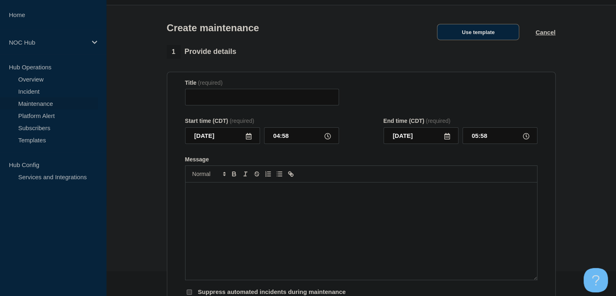
click at [513, 34] on button "Use template" at bounding box center [478, 32] width 82 height 16
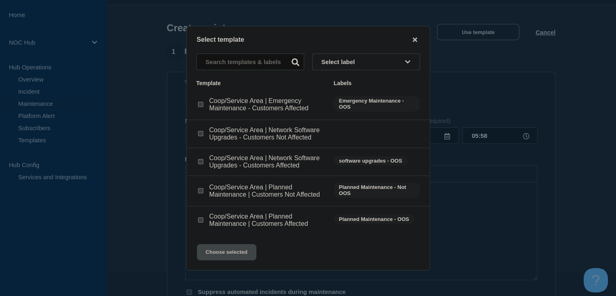
click at [199, 160] on input "Coop/Service Area | Network Software Upgrades - Customers Affected checkbox" at bounding box center [200, 161] width 5 height 5
checkbox input "true"
click at [235, 247] on button "Choose selected" at bounding box center [227, 252] width 60 height 16
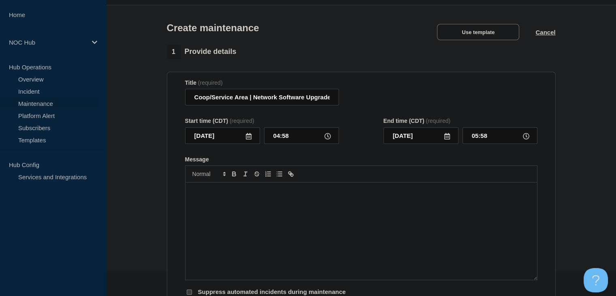
click at [235, 254] on div "Message" at bounding box center [362, 230] width 352 height 97
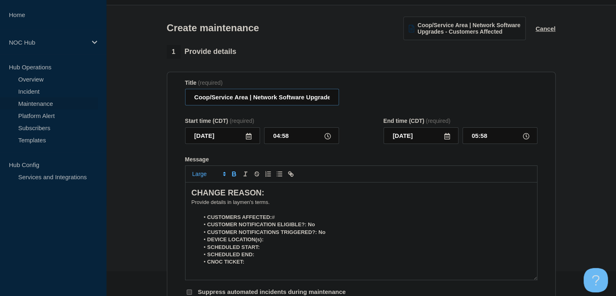
drag, startPoint x: 248, startPoint y: 99, endPoint x: 191, endPoint y: 98, distance: 56.7
click at [191, 98] on input "Coop/Service Area | Network Software Upgrades - Customers Affected" at bounding box center [262, 97] width 154 height 17
type input "TN169 TVEC | Network Software Upgrades - Customers Affected"
click at [250, 137] on icon at bounding box center [249, 136] width 6 height 6
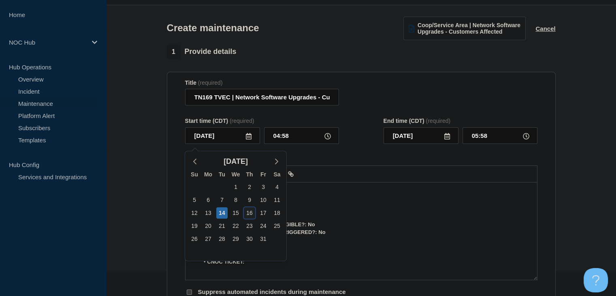
click at [246, 209] on div "16" at bounding box center [249, 212] width 11 height 11
type input "[DATE]"
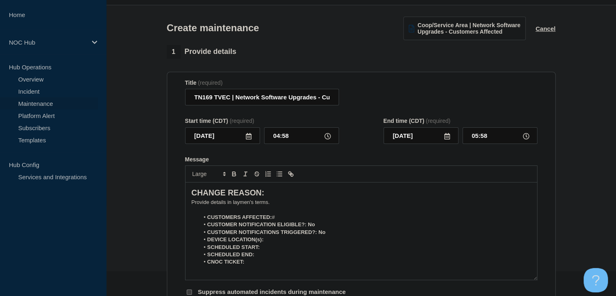
click at [279, 129] on div "Start time (CDT) (required) [DATE] 04:58" at bounding box center [262, 130] width 154 height 26
click at [280, 132] on input "04:58" at bounding box center [301, 135] width 75 height 17
click at [281, 134] on input "04:58" at bounding box center [301, 135] width 75 height 17
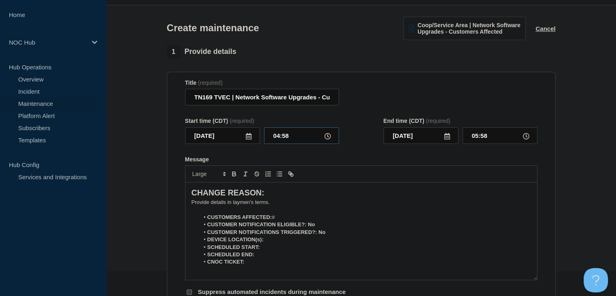
click at [281, 134] on input "04:58" at bounding box center [301, 135] width 75 height 17
type input "00:00"
click at [476, 139] on input "01:00" at bounding box center [500, 135] width 75 height 17
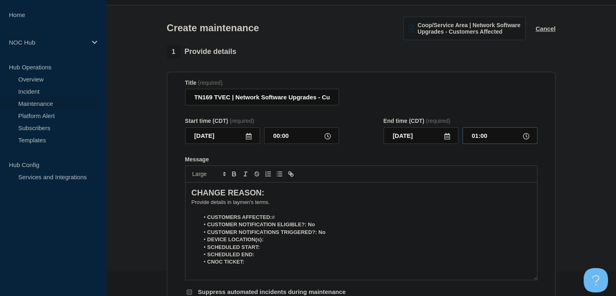
click at [476, 139] on input "01:00" at bounding box center [500, 135] width 75 height 17
type input "05:00"
click at [218, 205] on p "﻿Provide details in laymen's terms." at bounding box center [362, 202] width 340 height 7
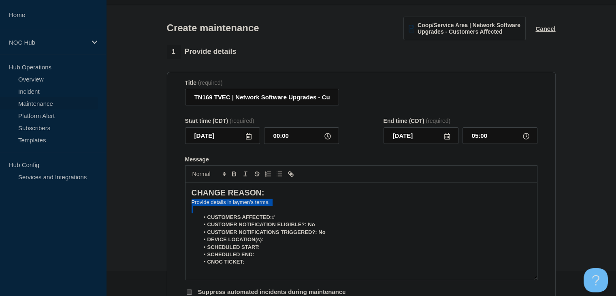
click at [218, 205] on p "﻿Provide details in laymen's terms." at bounding box center [362, 202] width 340 height 7
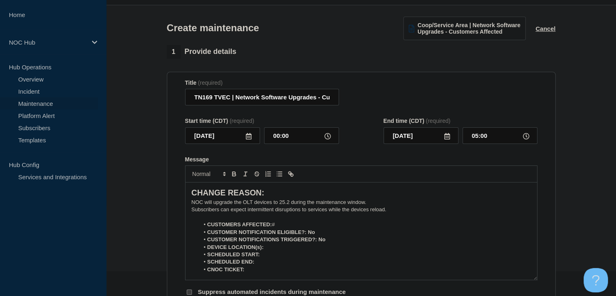
click at [296, 227] on li "CUSTOMERS AFFECTED: #" at bounding box center [365, 224] width 332 height 7
drag, startPoint x: 314, startPoint y: 234, endPoint x: 308, endPoint y: 235, distance: 5.7
click at [308, 235] on strong "CUSTOMER NOTIFICATION ELIGIBLE?: No" at bounding box center [261, 232] width 108 height 6
click at [310, 235] on strong "CUSTOMER NOTIFICATION ELIGIBLE?: Yes" at bounding box center [262, 232] width 110 height 6
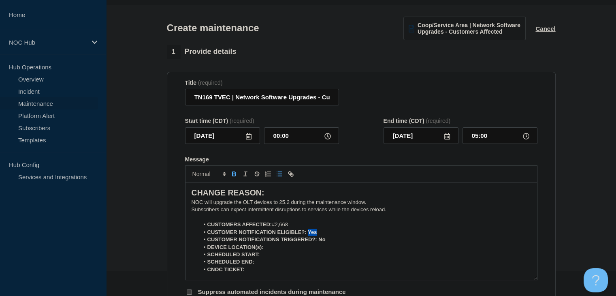
click at [235, 176] on icon "Toggle bold text" at bounding box center [234, 175] width 3 height 2
drag, startPoint x: 326, startPoint y: 242, endPoint x: 318, endPoint y: 242, distance: 7.7
click at [318, 242] on li "CUSTOMER NOTIFICATIONS TRIGGERED?: No" at bounding box center [365, 239] width 332 height 7
click at [321, 242] on strong "CUSTOMER NOTIFICATIONS TRIGGERED?: Yes" at bounding box center [267, 239] width 120 height 6
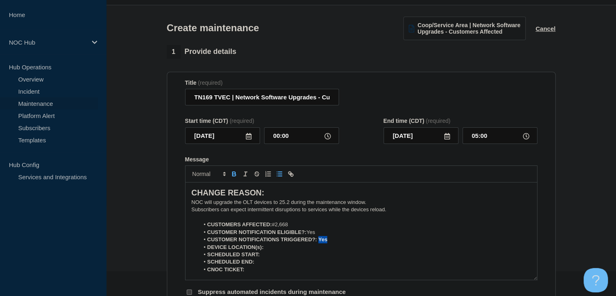
click at [234, 174] on icon "Toggle bold text" at bounding box center [234, 173] width 7 height 7
click at [287, 248] on li "DEVICE LOCATION(s):" at bounding box center [365, 246] width 332 height 7
click at [233, 177] on icon "Toggle bold text" at bounding box center [234, 173] width 7 height 7
click at [233, 176] on icon "Toggle bold text" at bounding box center [234, 175] width 3 height 2
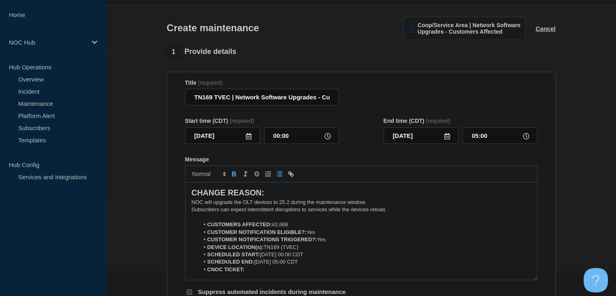
click at [233, 177] on icon "Toggle bold text" at bounding box center [234, 173] width 7 height 7
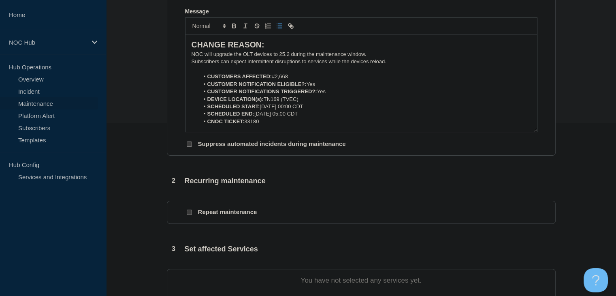
scroll to position [187, 0]
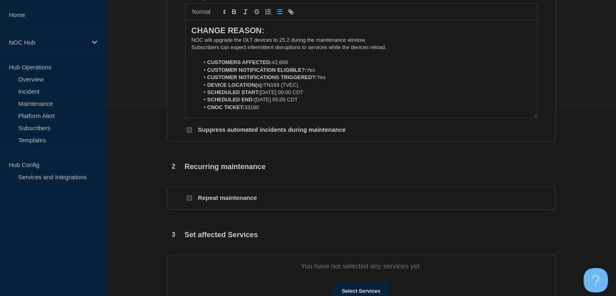
click at [363, 285] on section "You have not selected any services yet. Select Services" at bounding box center [361, 280] width 389 height 52
click at [362, 288] on button "Select Services" at bounding box center [361, 290] width 56 height 16
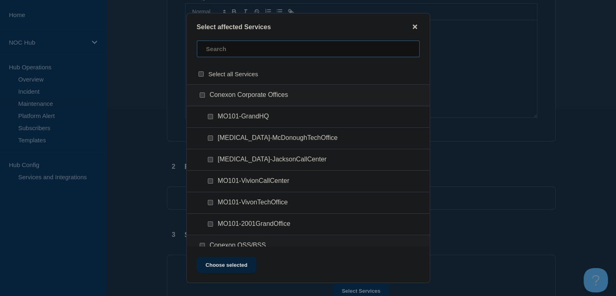
click at [225, 51] on input "text" at bounding box center [308, 49] width 223 height 17
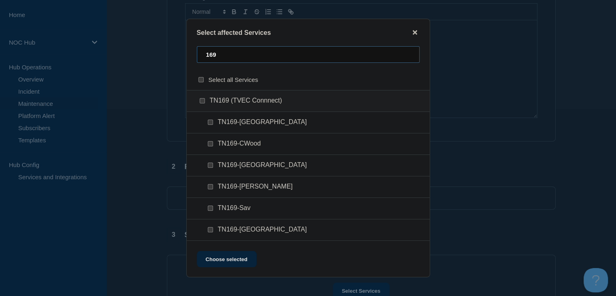
type input "169"
click at [204, 103] on input "TN169 (TVEC Connnect) checkbox" at bounding box center [202, 100] width 5 height 5
checkbox input "true"
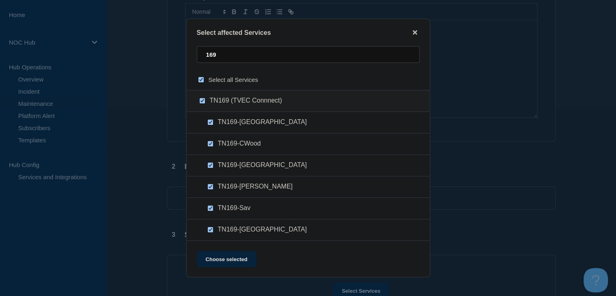
checkbox input "true"
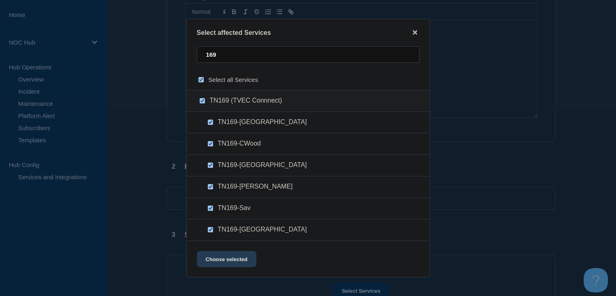
click at [225, 262] on button "Choose selected" at bounding box center [227, 259] width 60 height 16
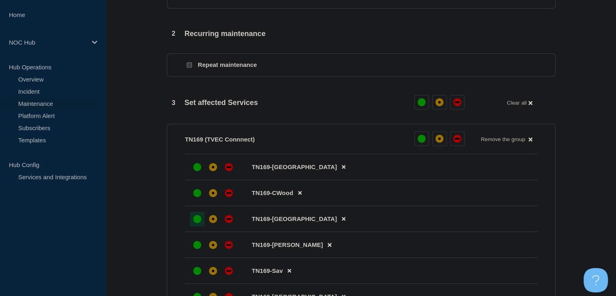
scroll to position [389, 0]
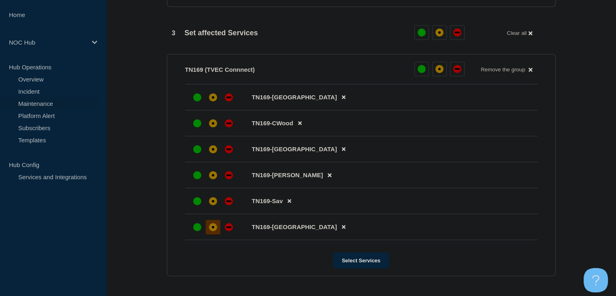
click at [211, 231] on div "affected" at bounding box center [213, 227] width 8 height 8
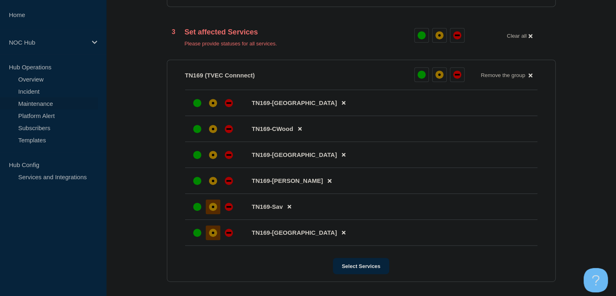
click at [214, 204] on div at bounding box center [213, 206] width 15 height 15
click at [214, 181] on div "affected" at bounding box center [213, 181] width 8 height 8
click at [211, 157] on div "affected" at bounding box center [213, 155] width 8 height 8
click at [211, 128] on div at bounding box center [213, 129] width 15 height 15
click at [211, 107] on div "affected" at bounding box center [213, 103] width 8 height 8
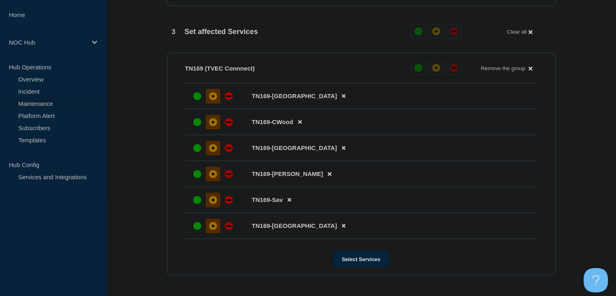
scroll to position [551, 0]
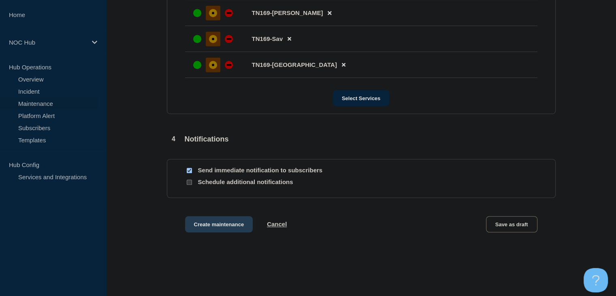
click at [232, 229] on button "Create maintenance" at bounding box center [219, 224] width 68 height 16
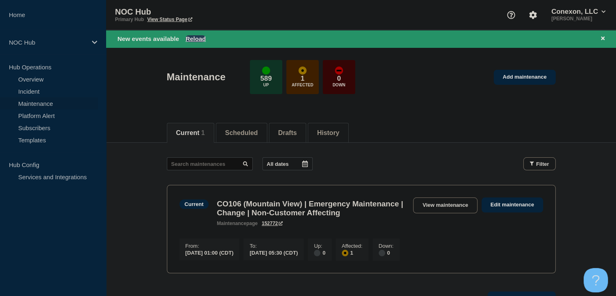
click at [202, 38] on button "Reload" at bounding box center [196, 38] width 20 height 7
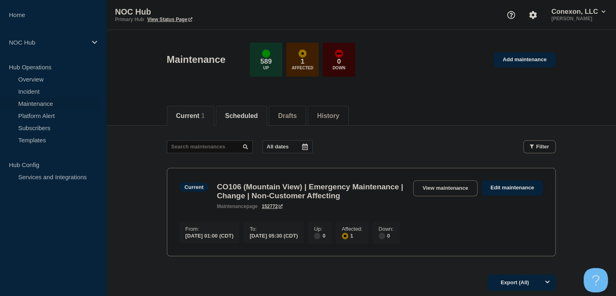
click at [254, 116] on button "Scheduled" at bounding box center [241, 115] width 33 height 7
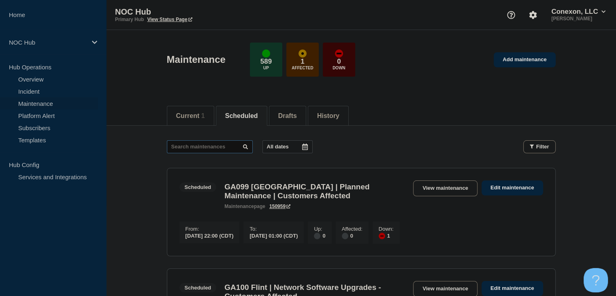
click at [209, 145] on input "text" at bounding box center [210, 146] width 86 height 13
type input "33180"
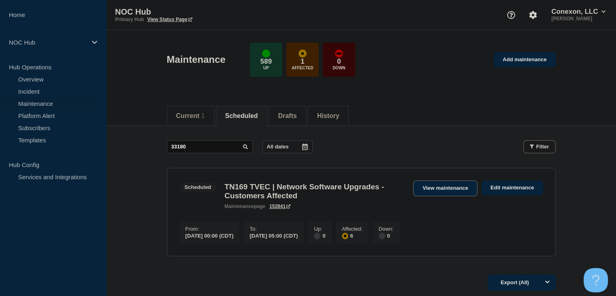
click at [418, 187] on link "View maintenance" at bounding box center [445, 188] width 64 height 16
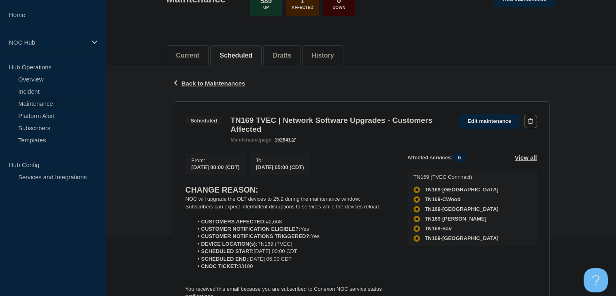
scroll to position [122, 0]
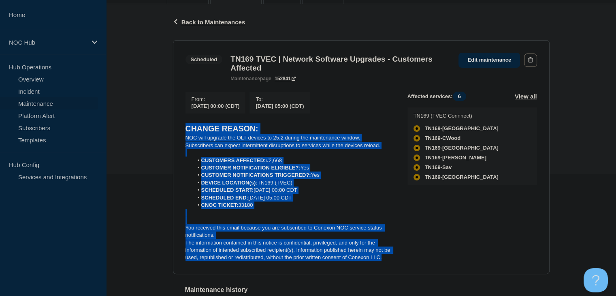
drag, startPoint x: 384, startPoint y: 263, endPoint x: 182, endPoint y: 133, distance: 240.7
click at [182, 133] on section "Scheduled TN169 TVEC | Network Software Upgrades - Customers Affected maintenan…" at bounding box center [361, 157] width 377 height 234
copy div "CHANGE REASON: NOC will upgrade the OLT devices to 25.2 during the maintenance …"
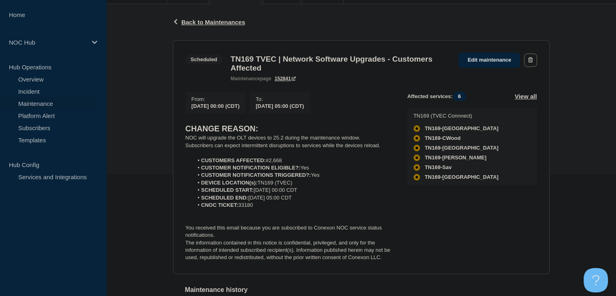
click at [141, 61] on div "Back Back to Maintenances Scheduled TN169 TVEC | Network Software Upgrades - Cu…" at bounding box center [361, 173] width 510 height 339
click at [34, 90] on link "Incident" at bounding box center [49, 91] width 98 height 12
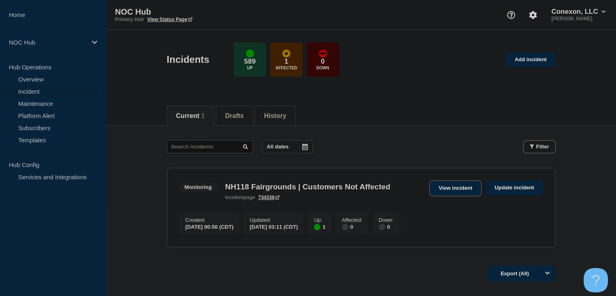
click at [430, 193] on link "View incident" at bounding box center [455, 188] width 52 height 16
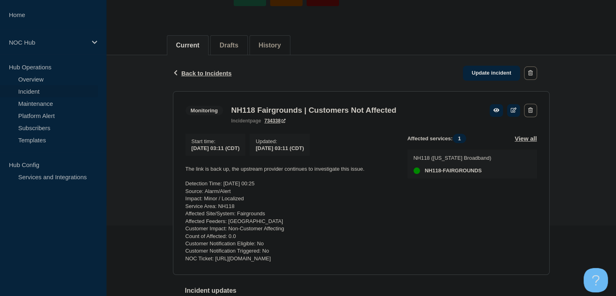
scroll to position [122, 0]
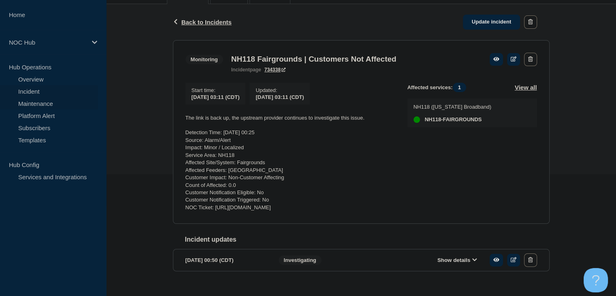
click at [42, 107] on link "Maintenance" at bounding box center [49, 103] width 98 height 12
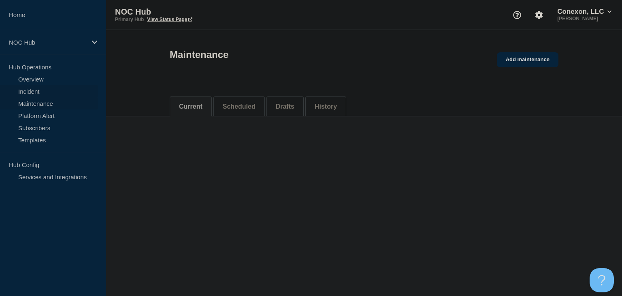
click at [33, 92] on link "Incident" at bounding box center [49, 91] width 98 height 12
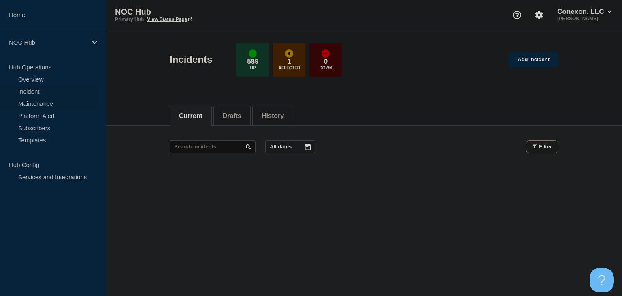
click at [26, 105] on link "Maintenance" at bounding box center [49, 103] width 98 height 12
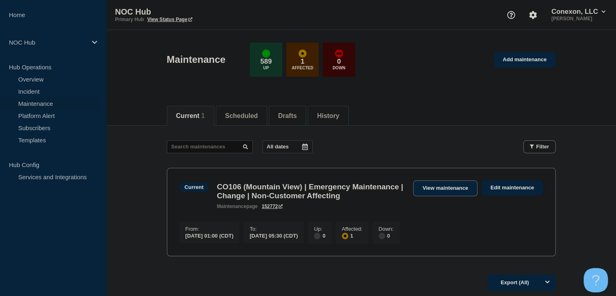
click at [429, 185] on link "View maintenance" at bounding box center [445, 188] width 64 height 16
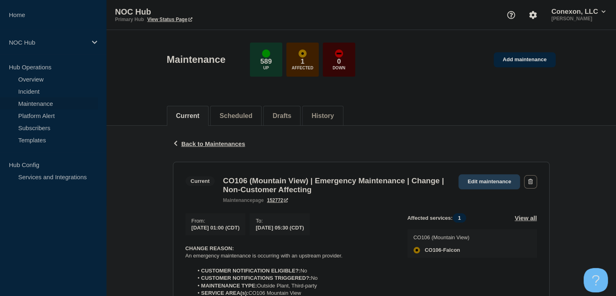
click at [475, 182] on link "Edit maintenance" at bounding box center [490, 181] width 62 height 15
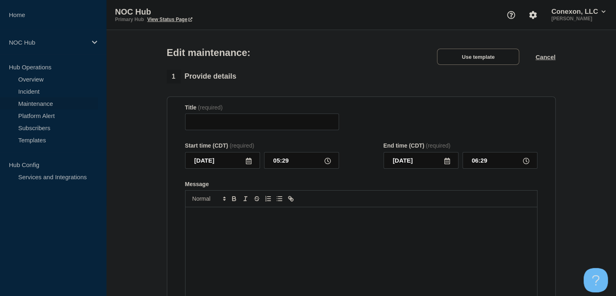
type input "CO106 (Mountain View) | Emergency Maintenance | Change | Non-Customer Affecting"
type input "01:00"
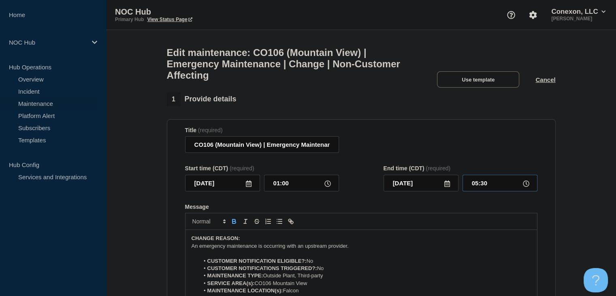
click at [483, 185] on input "05:30" at bounding box center [500, 183] width 75 height 17
type input "06:30"
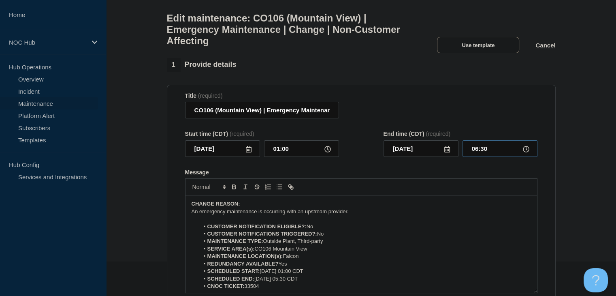
scroll to position [122, 0]
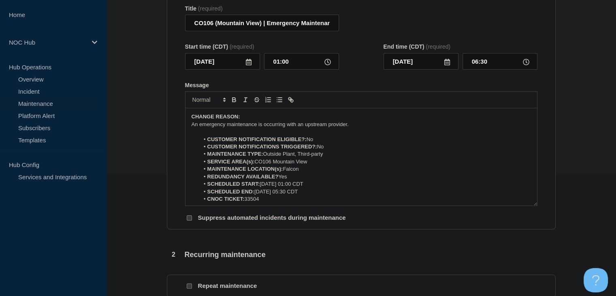
click at [291, 195] on li "SCHEDULED END: [DATE] 05:30 CDT" at bounding box center [365, 191] width 332 height 7
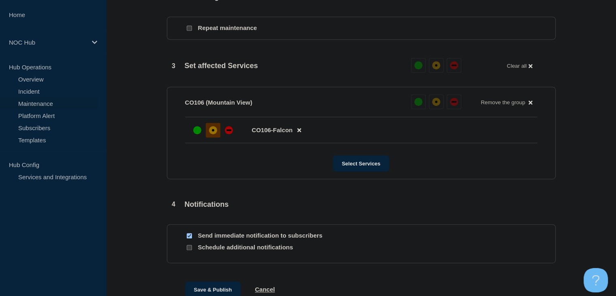
scroll to position [442, 0]
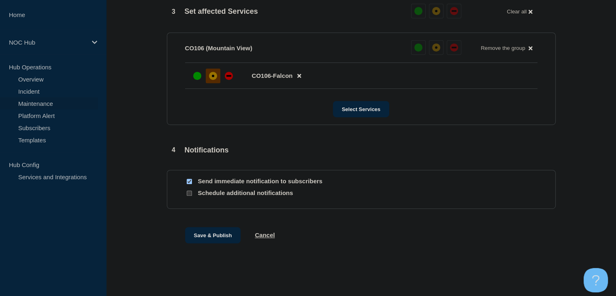
click at [188, 182] on input "Send immediate notification to subscribers" at bounding box center [189, 181] width 5 height 5
checkbox input "false"
click at [207, 231] on button "Save & Publish" at bounding box center [213, 235] width 56 height 16
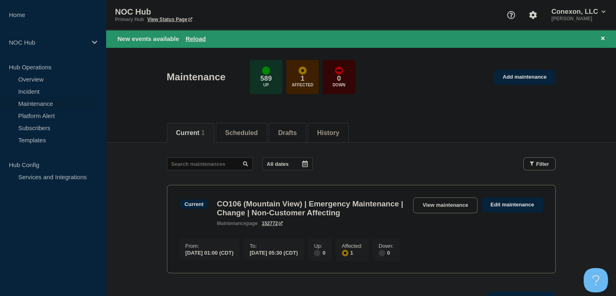
drag, startPoint x: 189, startPoint y: 38, endPoint x: 197, endPoint y: 51, distance: 15.2
click at [189, 38] on button "Reload" at bounding box center [196, 38] width 20 height 7
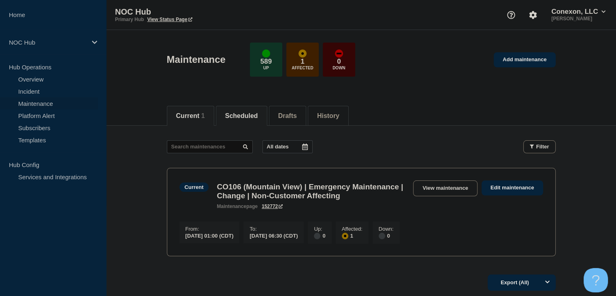
click at [254, 120] on li "Scheduled" at bounding box center [241, 116] width 51 height 20
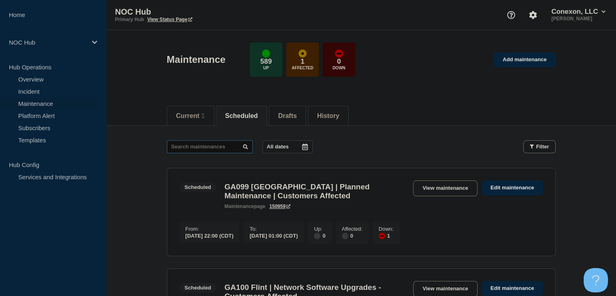
click at [218, 147] on input "text" at bounding box center [210, 146] width 86 height 13
type input "31652"
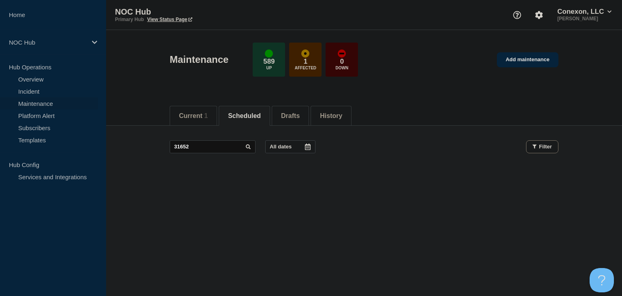
click at [47, 104] on link "Maintenance" at bounding box center [49, 103] width 98 height 12
click at [41, 94] on link "Incident" at bounding box center [49, 91] width 98 height 12
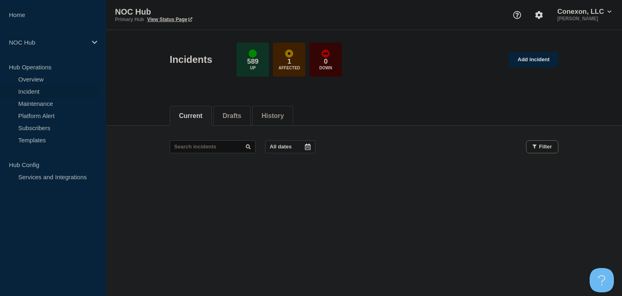
click at [33, 90] on link "Incident" at bounding box center [49, 91] width 98 height 12
click at [55, 98] on link "Maintenance" at bounding box center [49, 103] width 98 height 12
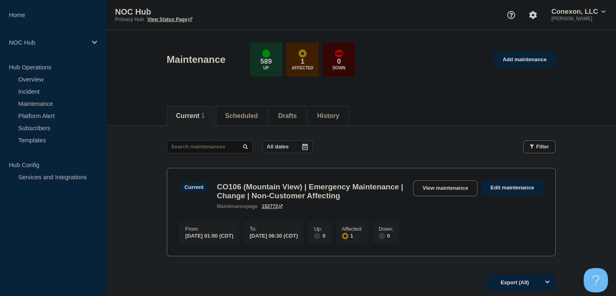
click at [420, 197] on div "Current CO106 (Mountain View) | Emergency Maintenance | Change | Non-Customer A…" at bounding box center [361, 194] width 364 height 29
click at [426, 192] on link "View maintenance" at bounding box center [445, 188] width 64 height 16
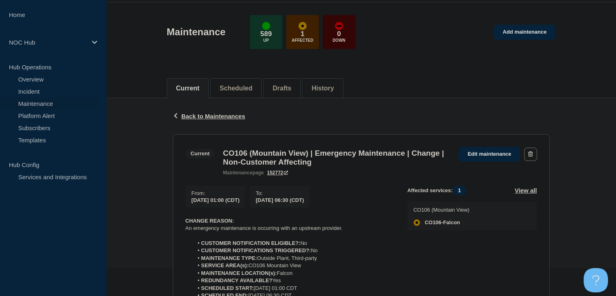
scroll to position [41, 0]
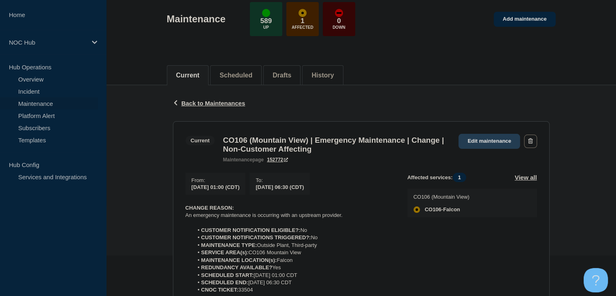
click at [491, 138] on link "Edit maintenance" at bounding box center [490, 141] width 62 height 15
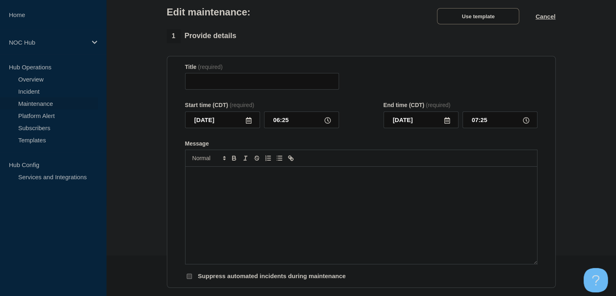
type input "CO106 (Mountain View) | Emergency Maintenance | Change | Non-Customer Affecting"
type input "01:00"
type input "06:30"
checkbox input "false"
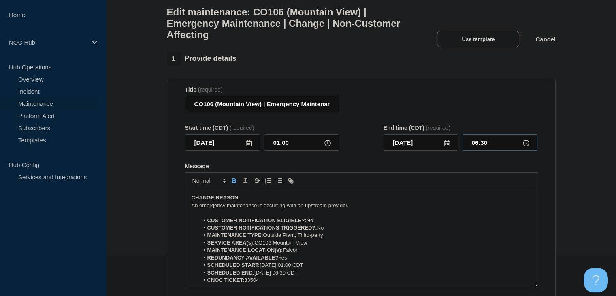
click at [478, 149] on input "06:30" at bounding box center [500, 142] width 75 height 17
type input "07:30"
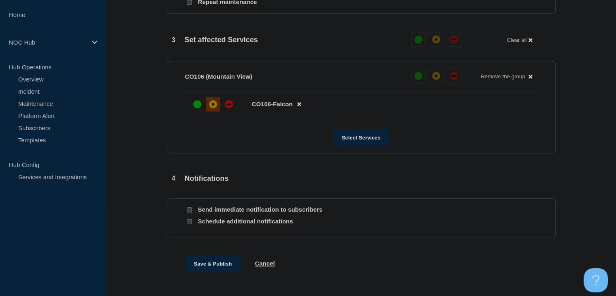
scroll to position [442, 0]
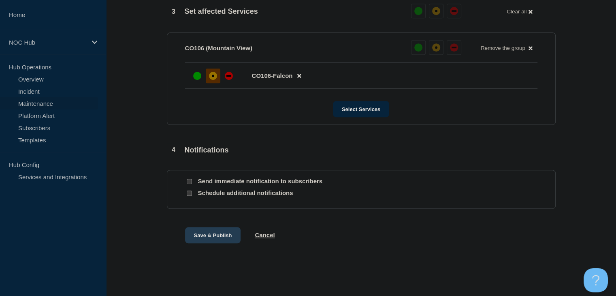
click at [199, 231] on button "Save & Publish" at bounding box center [213, 235] width 56 height 16
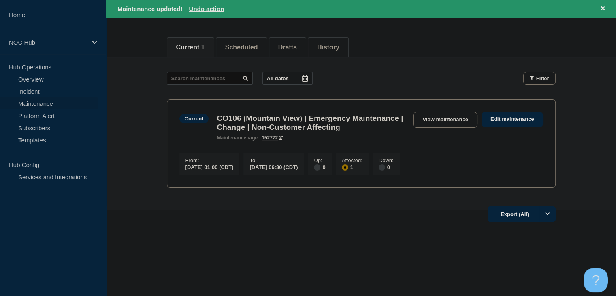
scroll to position [100, 0]
click at [458, 114] on div "Current CO106 (Mountain View) | Emergency Maintenance | Change | Non-Customer A…" at bounding box center [361, 126] width 364 height 29
click at [457, 113] on div "Current CO106 (Mountain View) | Emergency Maintenance | Change | Non-Customer A…" at bounding box center [361, 126] width 364 height 29
click at [455, 112] on link "View maintenance" at bounding box center [445, 120] width 64 height 16
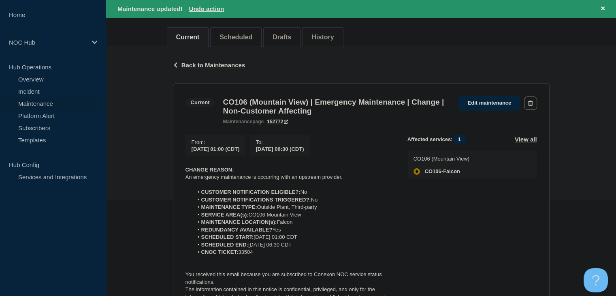
scroll to position [230, 0]
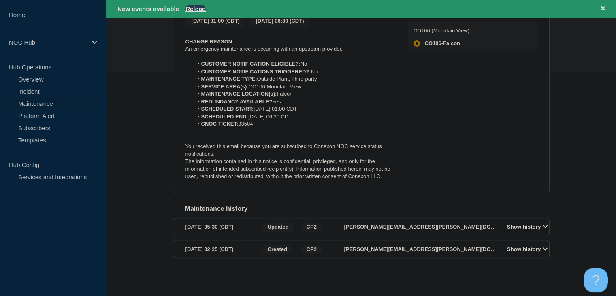
click at [198, 8] on button "Reload" at bounding box center [196, 8] width 20 height 7
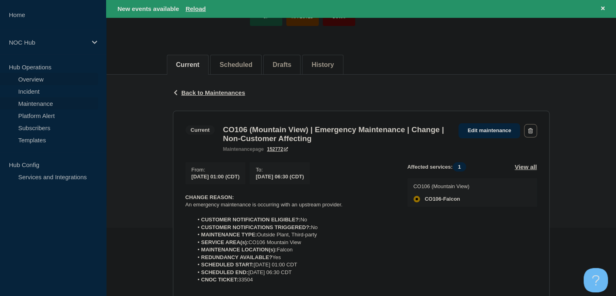
click at [40, 80] on link "Overview" at bounding box center [49, 79] width 98 height 12
